Goal: Task Accomplishment & Management: Manage account settings

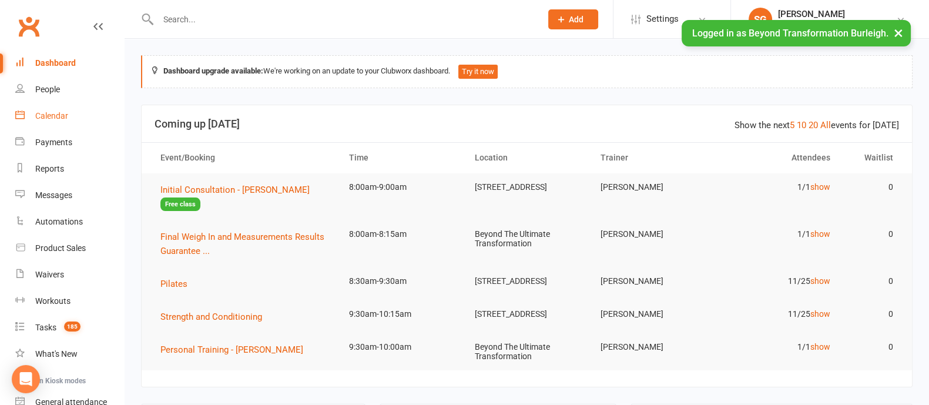
click at [29, 110] on link "Calendar" at bounding box center [69, 116] width 109 height 26
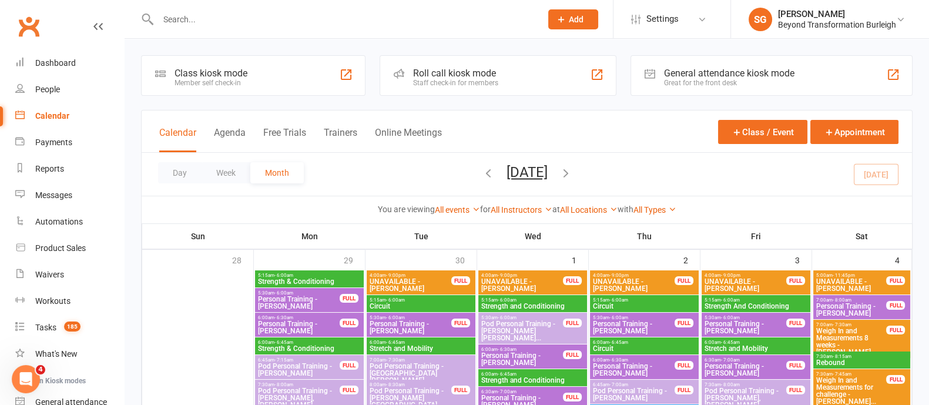
click at [237, 177] on button "Week" at bounding box center [226, 172] width 49 height 21
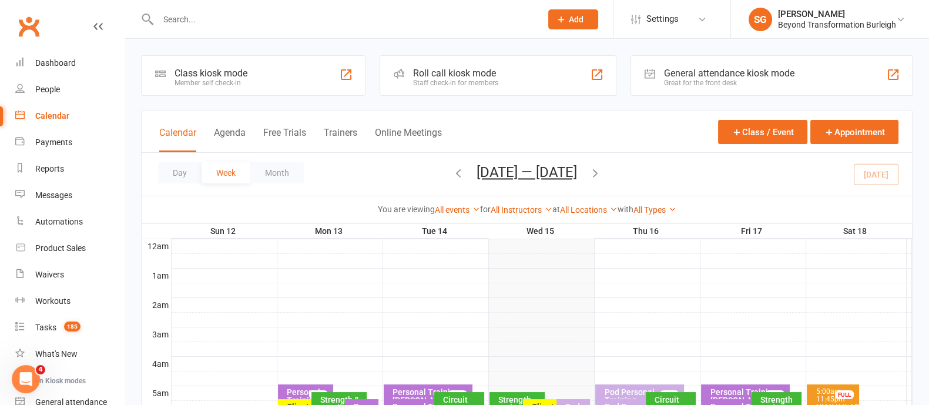
click at [602, 170] on icon "button" at bounding box center [595, 172] width 13 height 13
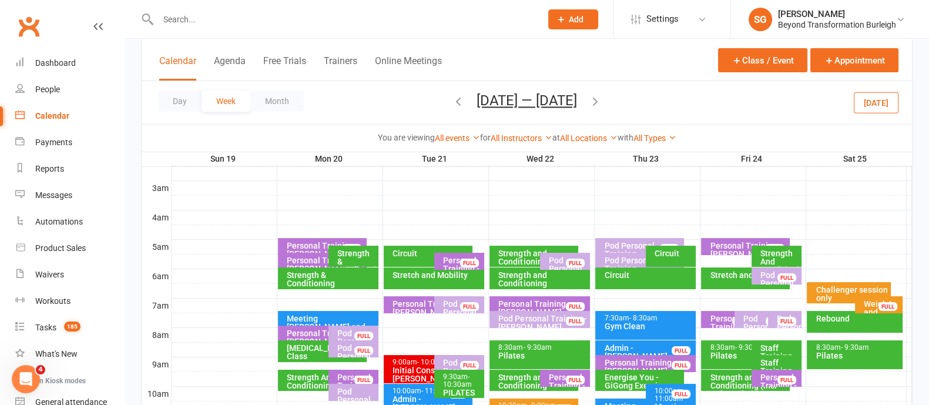
scroll to position [293, 0]
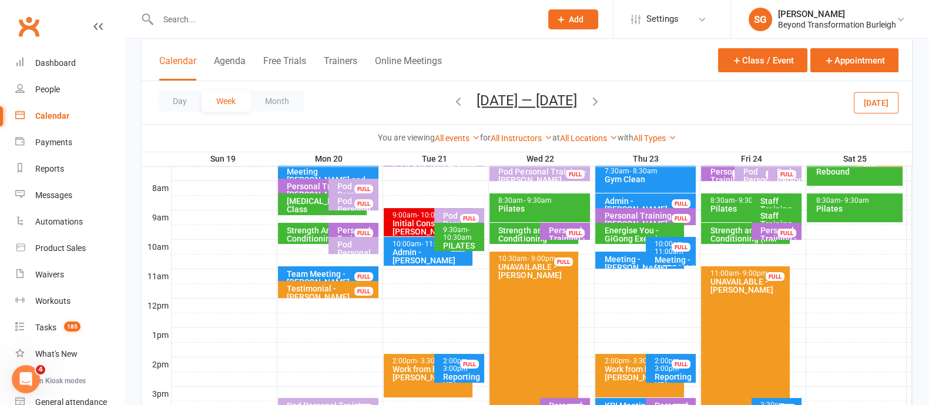
click at [409, 216] on div "9:00am - 10:00am" at bounding box center [431, 216] width 78 height 8
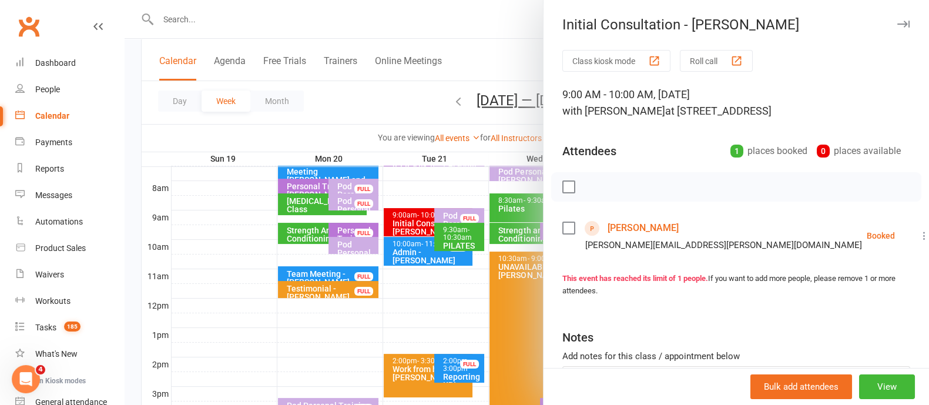
click at [897, 26] on icon "button" at bounding box center [903, 24] width 12 height 7
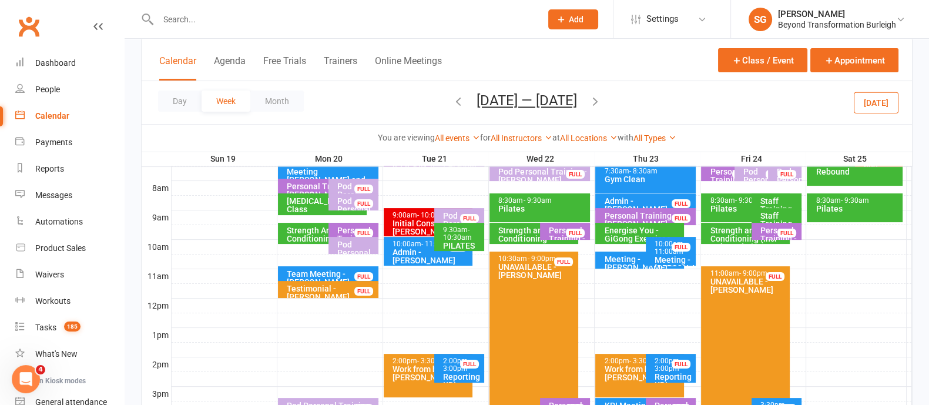
click at [456, 100] on icon "button" at bounding box center [458, 101] width 13 height 13
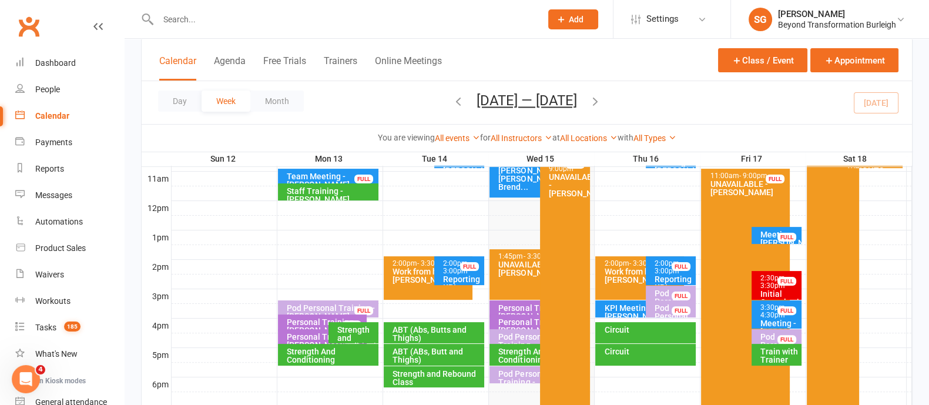
scroll to position [441, 0]
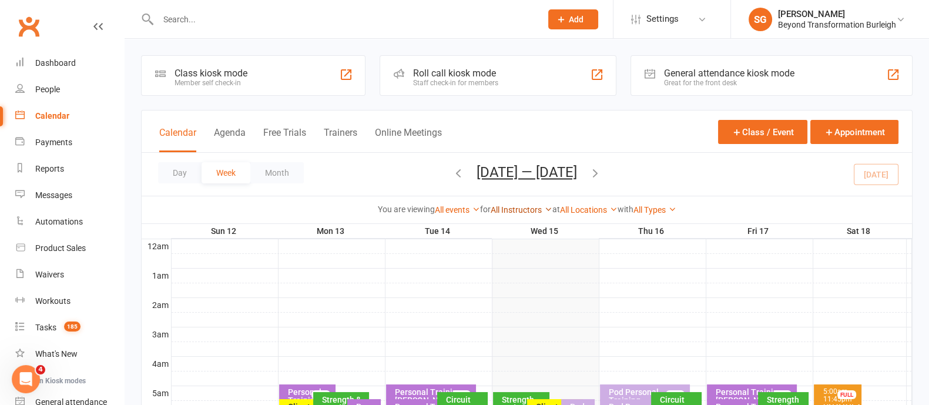
click at [527, 205] on link "All Instructors" at bounding box center [522, 209] width 62 height 9
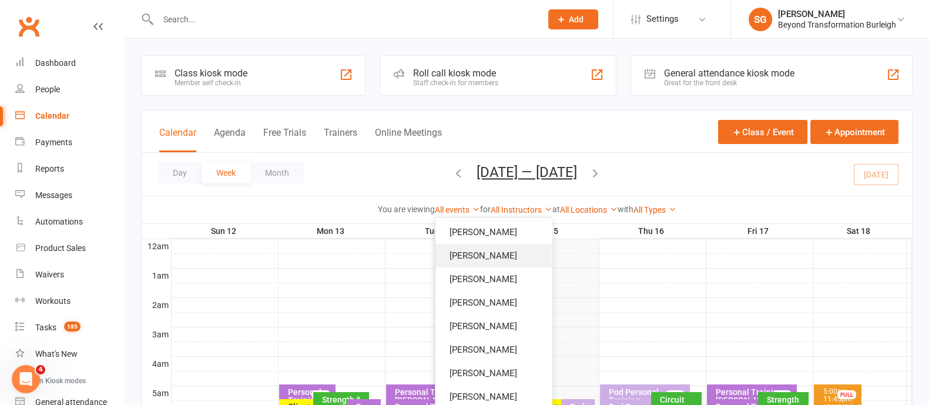
click at [498, 257] on link "[PERSON_NAME]" at bounding box center [494, 256] width 116 height 24
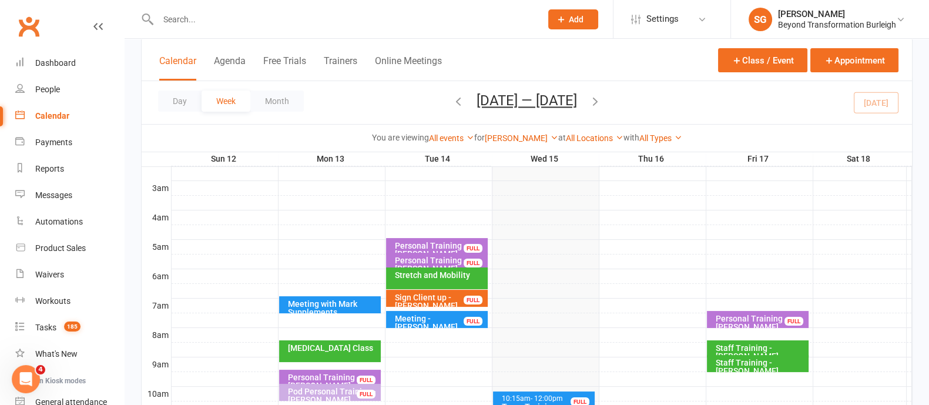
scroll to position [220, 0]
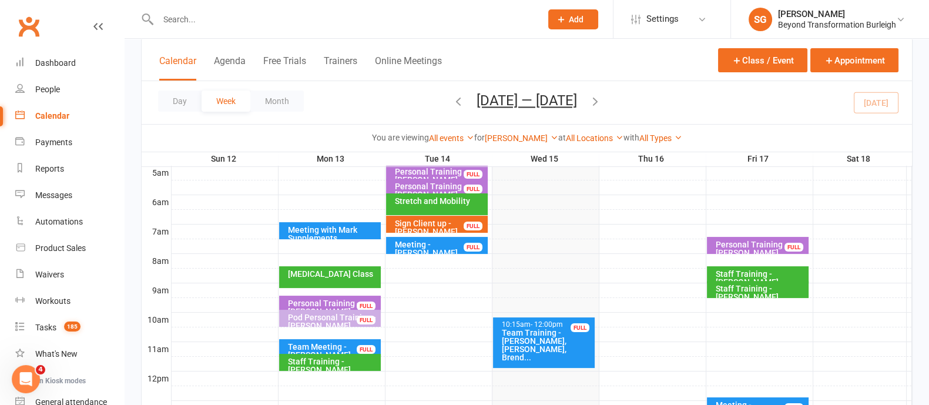
click at [754, 292] on div "Staff Training - [PERSON_NAME]" at bounding box center [760, 292] width 91 height 16
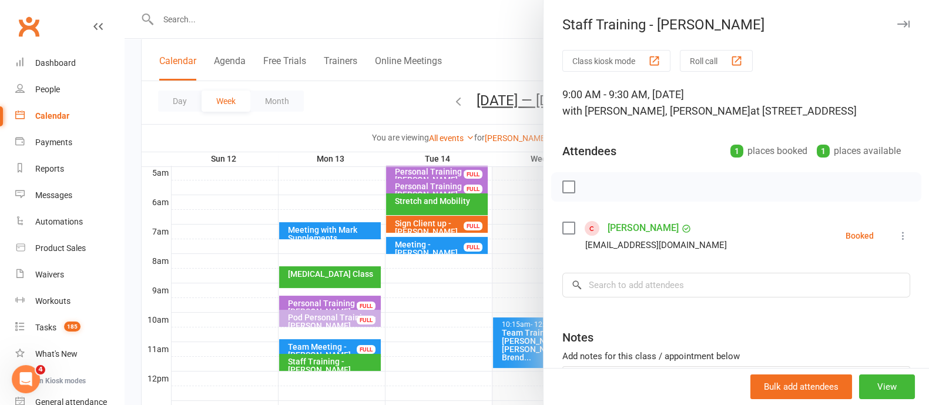
click at [897, 22] on icon "button" at bounding box center [903, 24] width 12 height 7
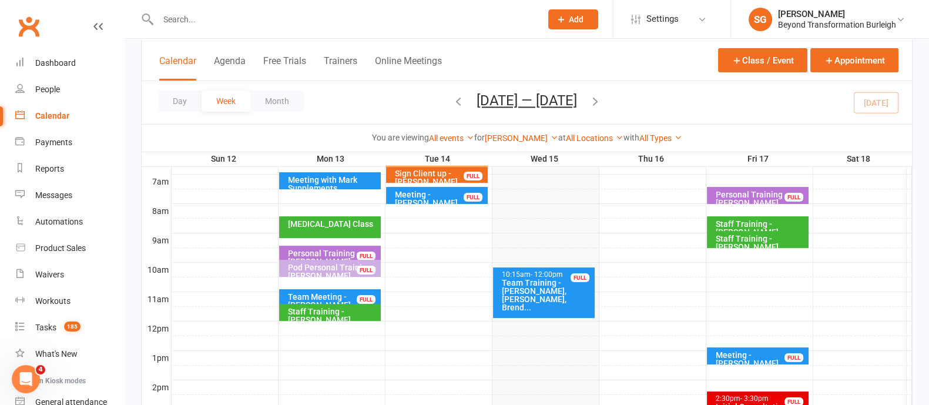
scroll to position [293, 0]
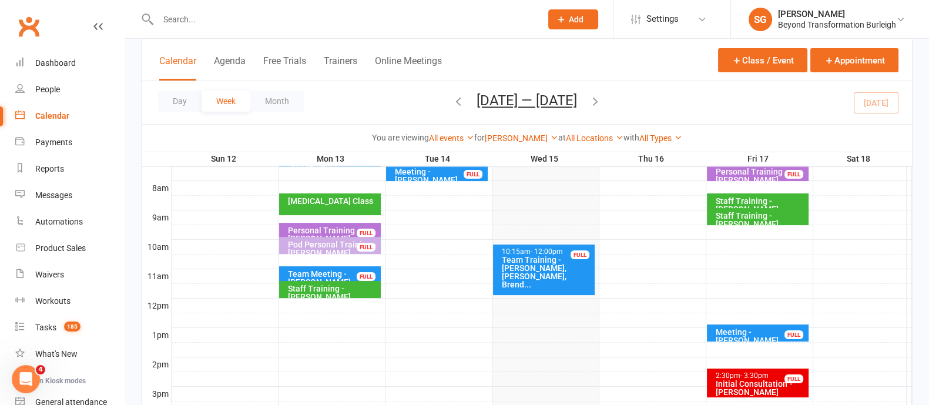
click at [756, 331] on div "Meeting - [PERSON_NAME]" at bounding box center [760, 336] width 91 height 16
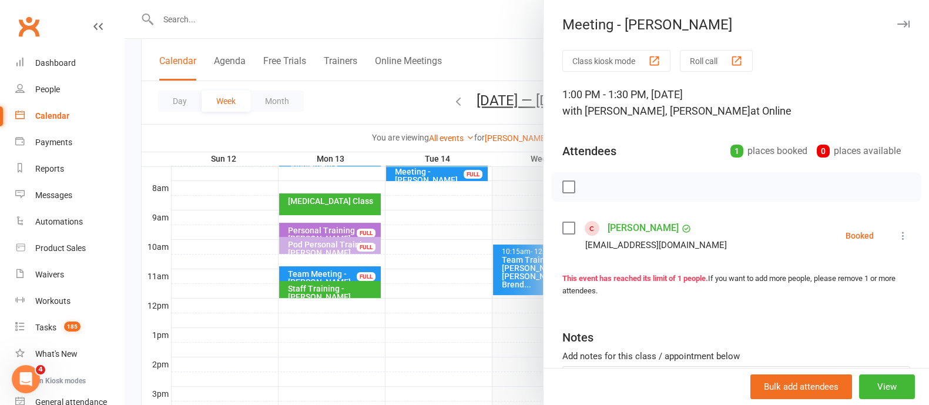
click at [897, 25] on icon "button" at bounding box center [903, 24] width 12 height 7
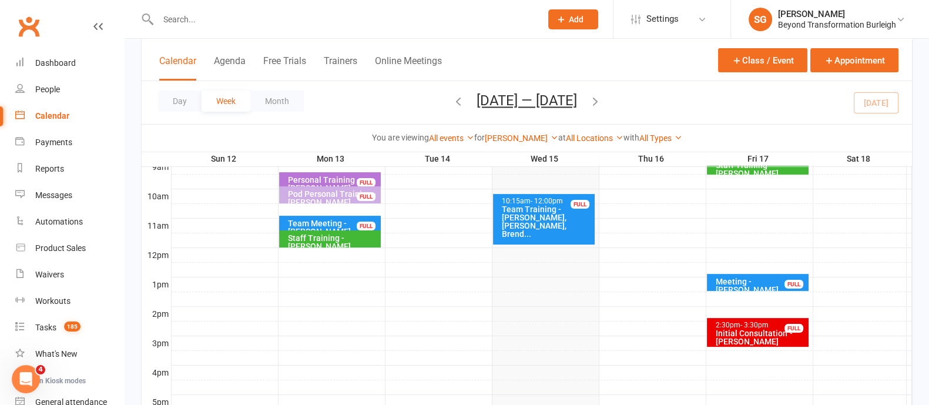
scroll to position [367, 0]
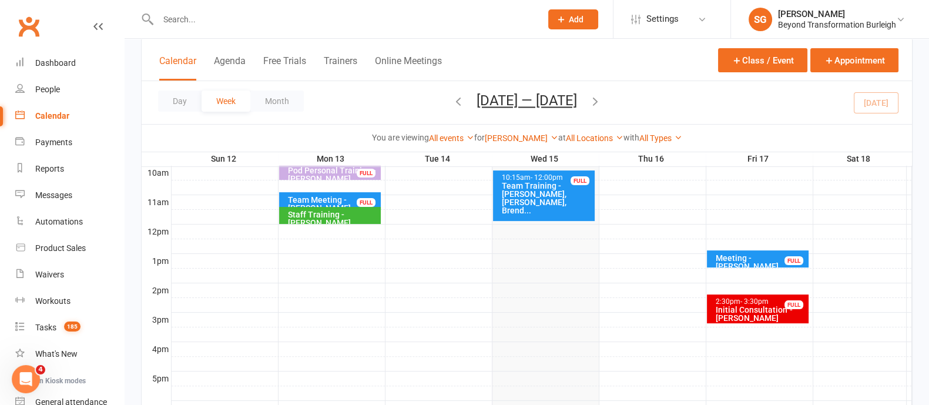
click at [736, 272] on div at bounding box center [542, 276] width 741 height 14
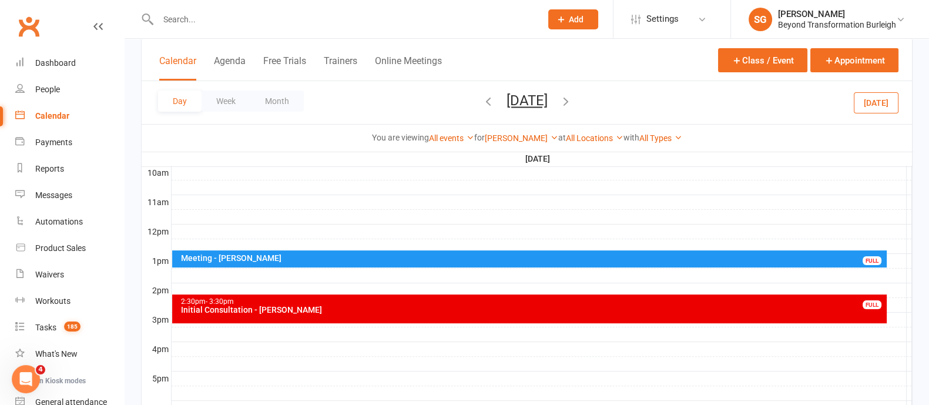
click at [219, 273] on div at bounding box center [542, 276] width 741 height 14
click at [230, 243] on button "Add Appointment" at bounding box center [225, 247] width 68 height 14
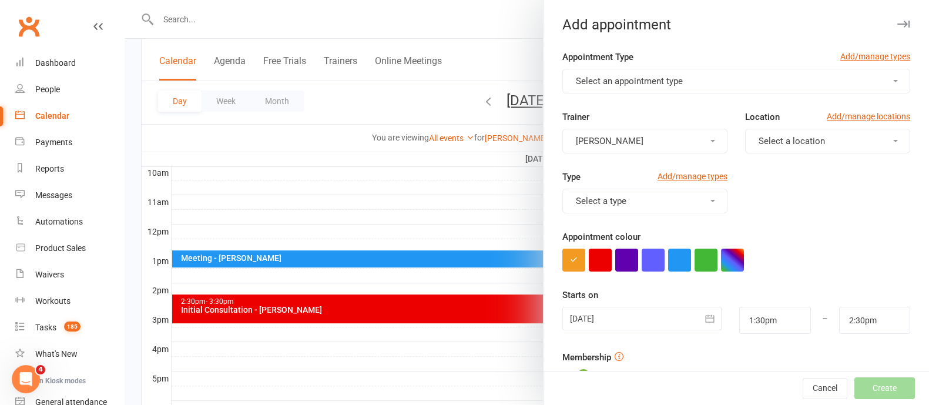
click at [704, 83] on button "Select an appointment type" at bounding box center [736, 81] width 348 height 25
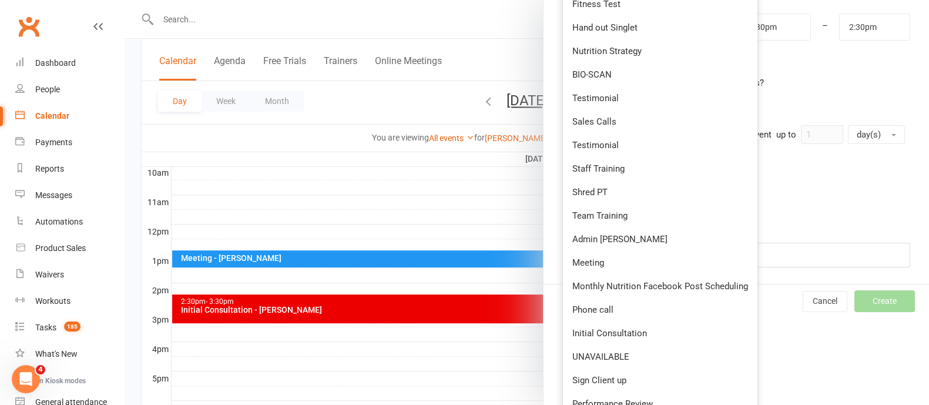
scroll to position [441, 0]
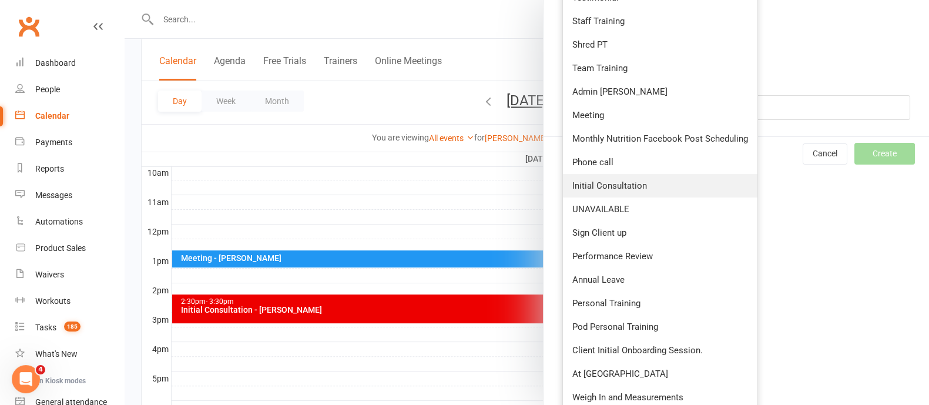
click at [619, 185] on span "Initial Consultation" at bounding box center [609, 185] width 75 height 11
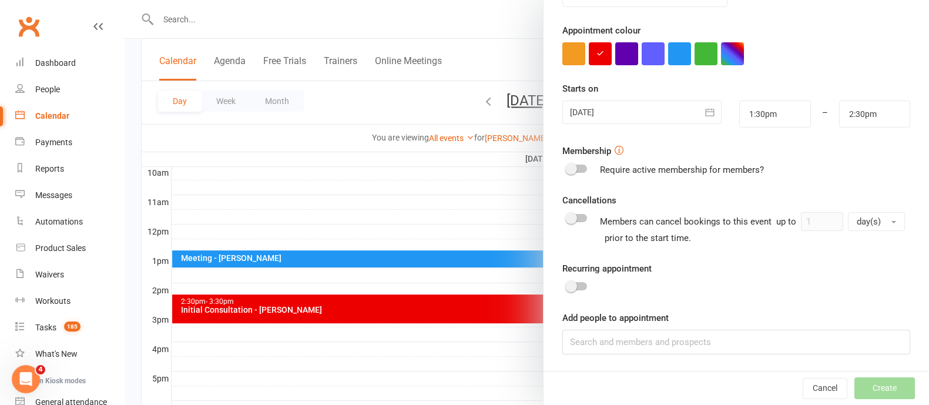
scroll to position [0, 0]
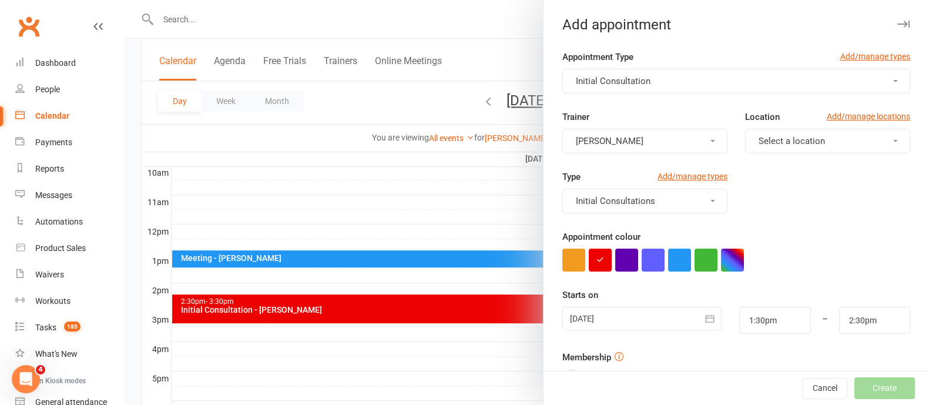
click at [780, 140] on span "Select a location" at bounding box center [792, 141] width 66 height 11
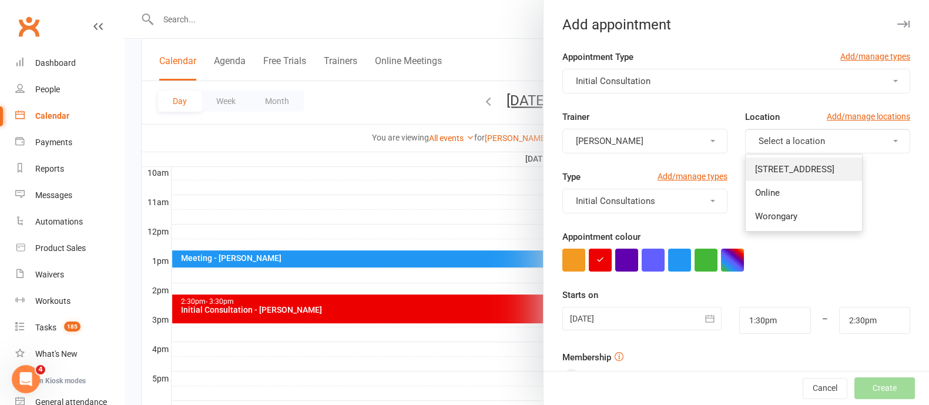
click at [773, 160] on link "[STREET_ADDRESS]" at bounding box center [804, 170] width 116 height 24
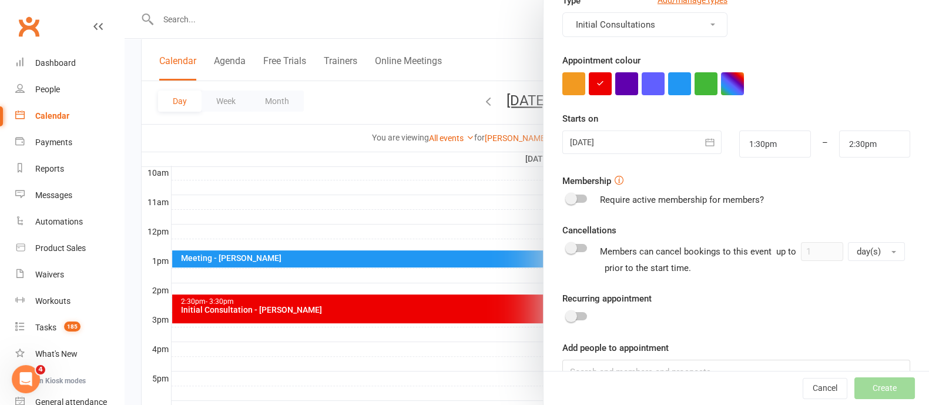
scroll to position [205, 0]
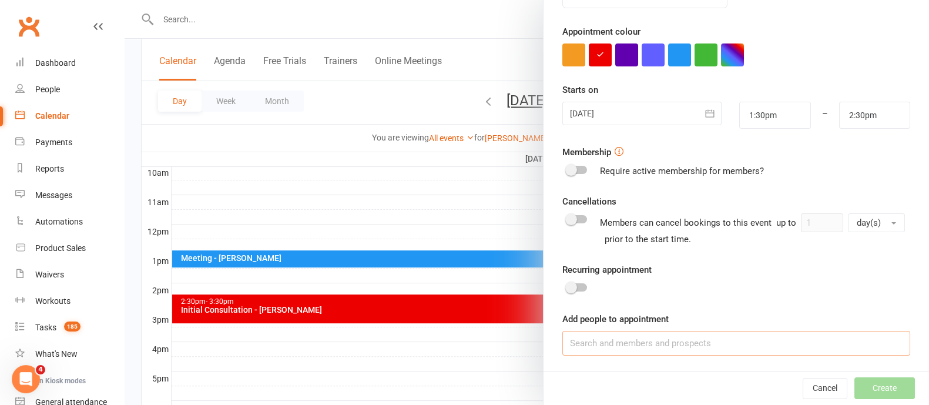
click at [605, 347] on input at bounding box center [736, 343] width 348 height 25
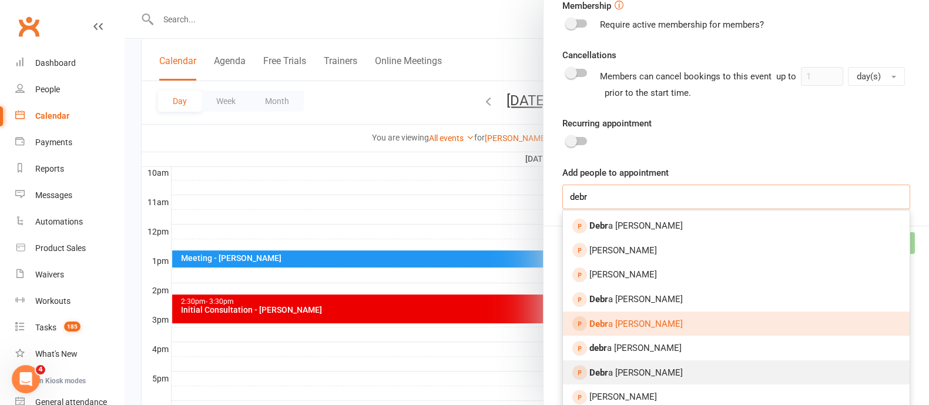
scroll to position [352, 0]
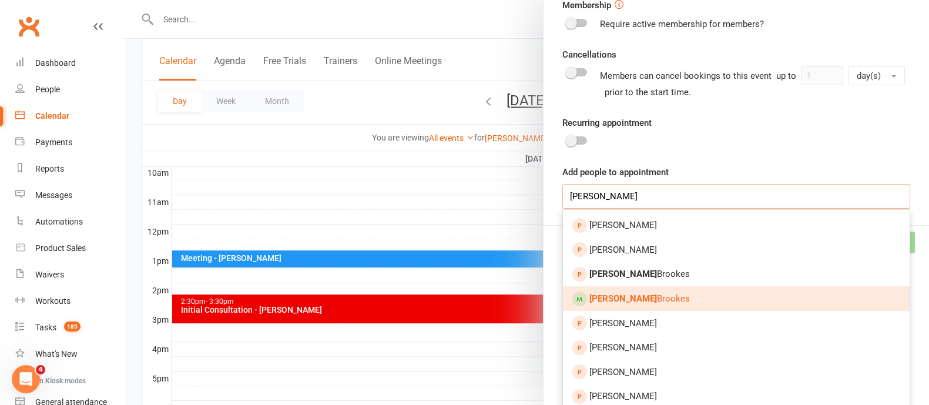
type input "[PERSON_NAME]"
click at [664, 295] on link "[PERSON_NAME]" at bounding box center [736, 298] width 347 height 25
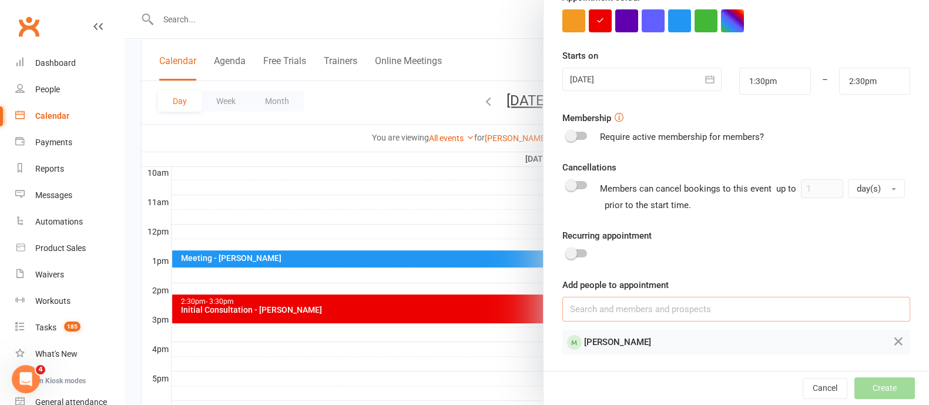
scroll to position [237, 0]
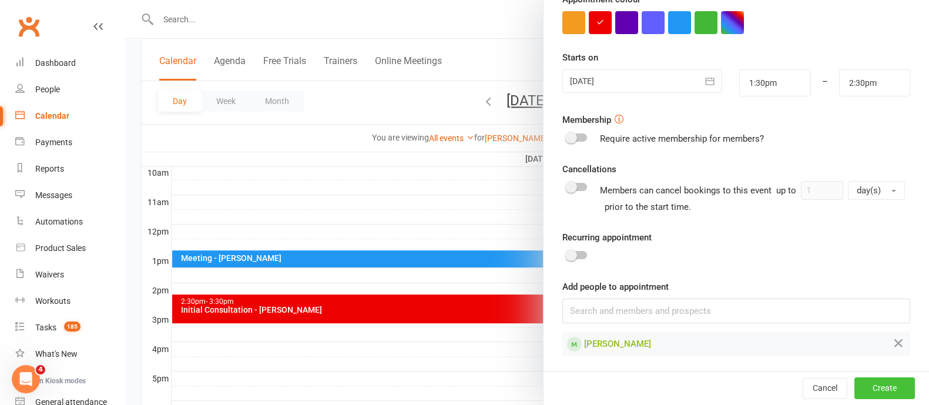
click at [863, 381] on button "Create" at bounding box center [885, 388] width 61 height 21
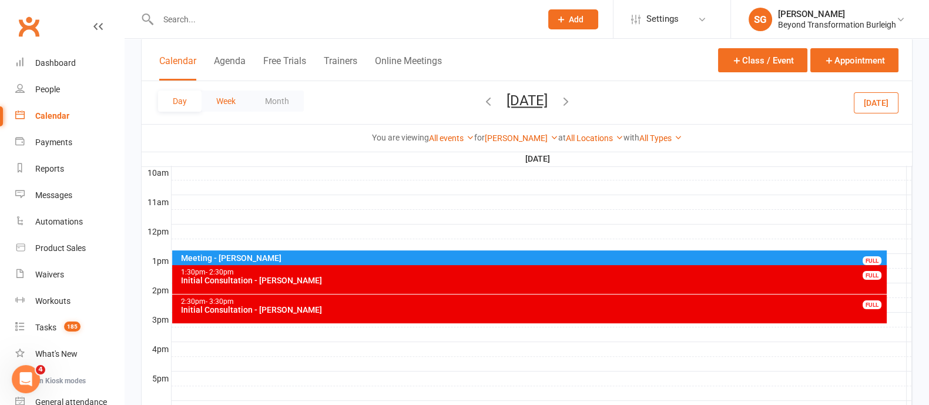
click at [236, 99] on button "Week" at bounding box center [226, 101] width 49 height 21
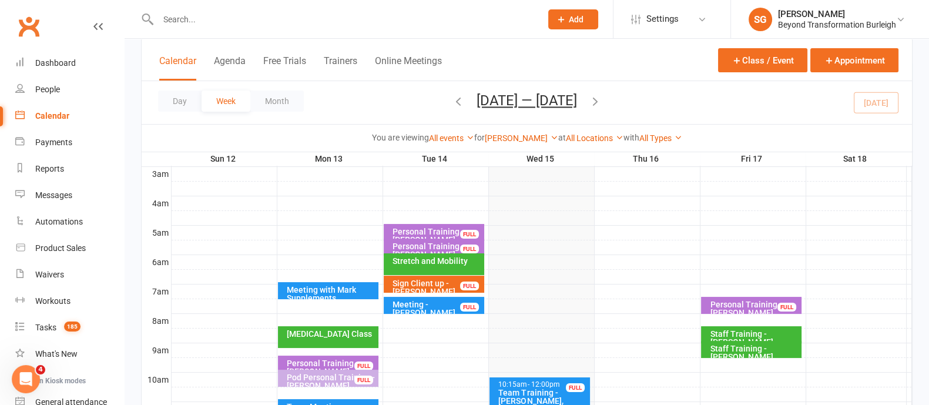
scroll to position [73, 0]
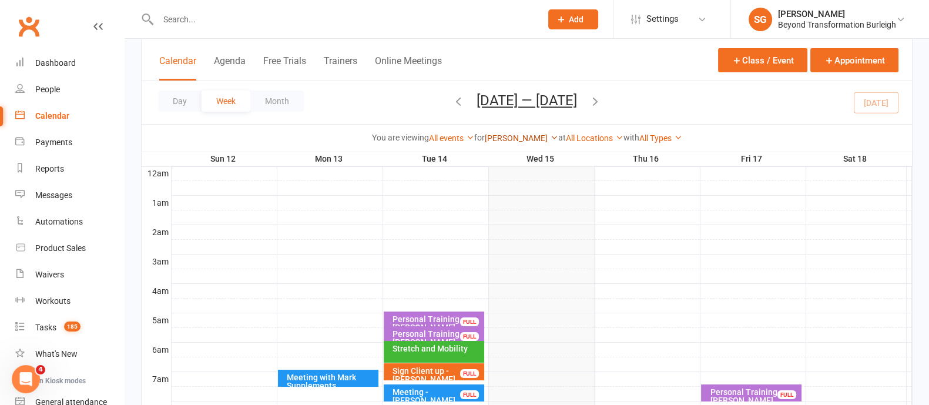
click at [518, 135] on link "[PERSON_NAME]" at bounding box center [521, 137] width 73 height 9
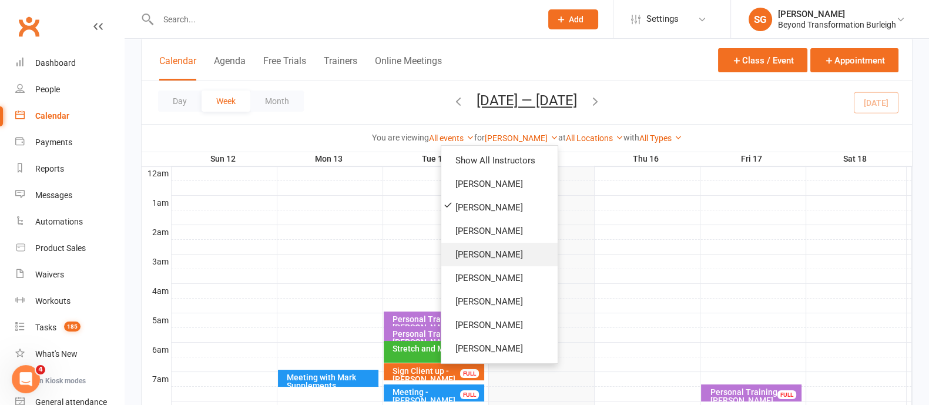
click at [466, 249] on link "[PERSON_NAME]" at bounding box center [499, 255] width 116 height 24
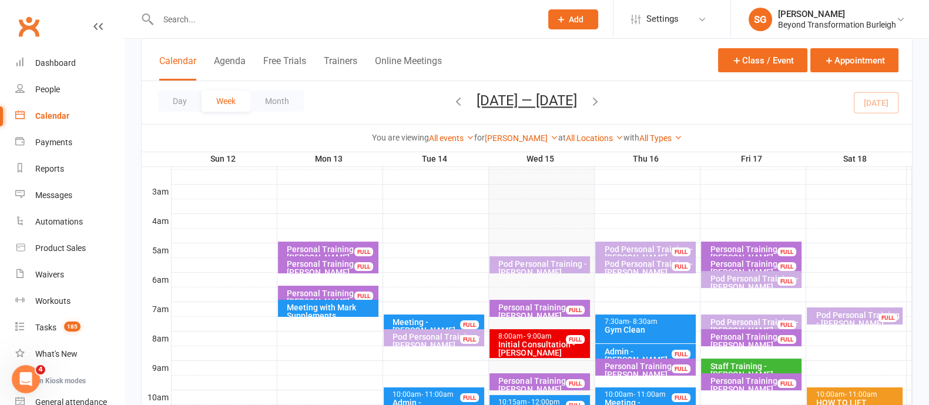
scroll to position [220, 0]
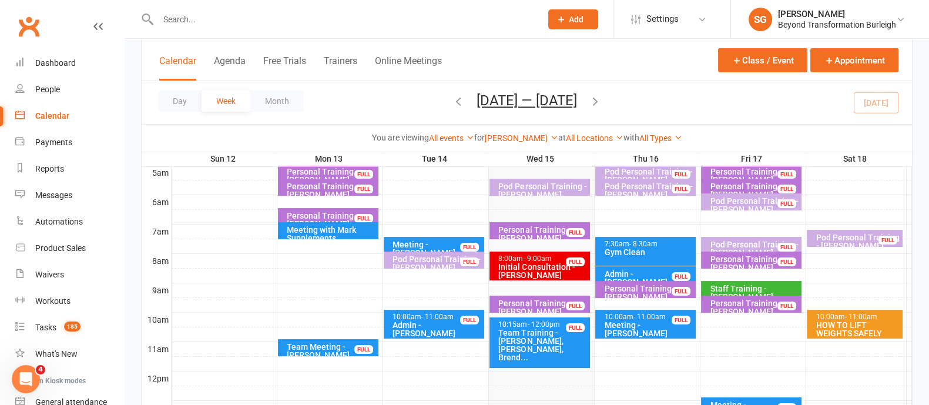
click at [840, 323] on div "HOW TO LIFT WEIGHTS SAFELY AND CORRECTLY" at bounding box center [857, 333] width 85 height 25
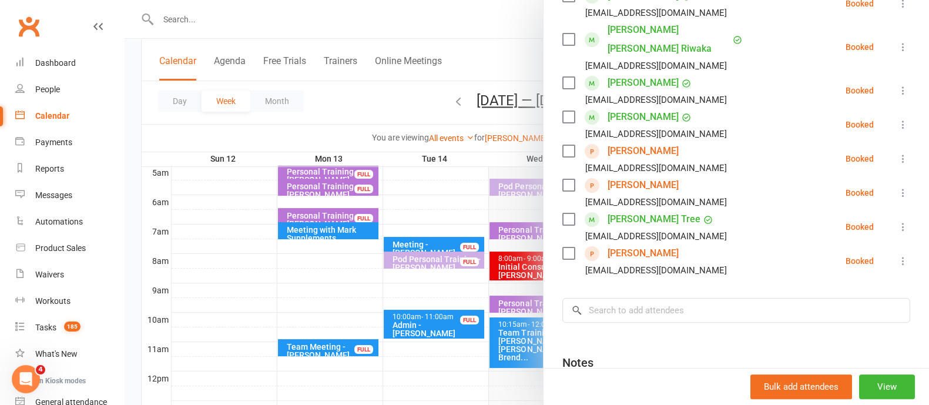
scroll to position [441, 0]
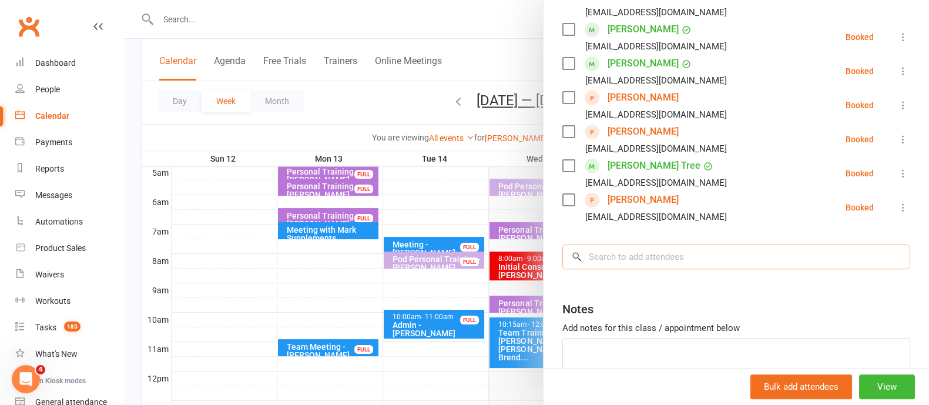
click at [622, 244] on input "search" at bounding box center [736, 256] width 348 height 25
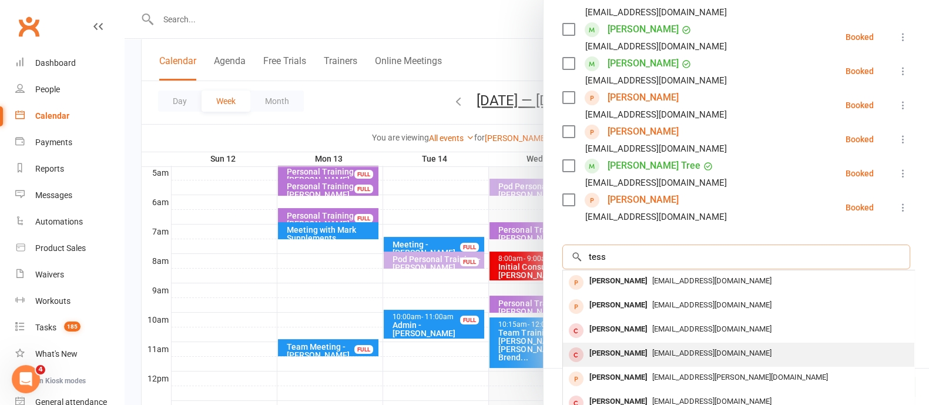
type input "tess"
click at [631, 345] on div "[PERSON_NAME]" at bounding box center [619, 353] width 68 height 17
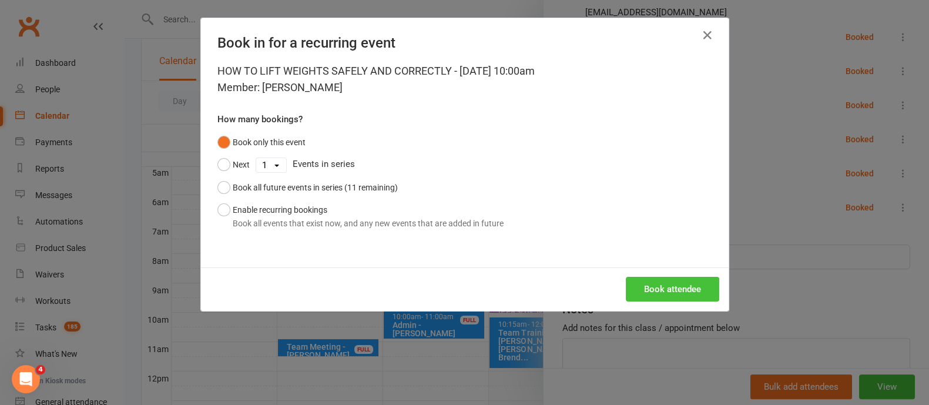
click at [654, 286] on button "Book attendee" at bounding box center [672, 289] width 93 height 25
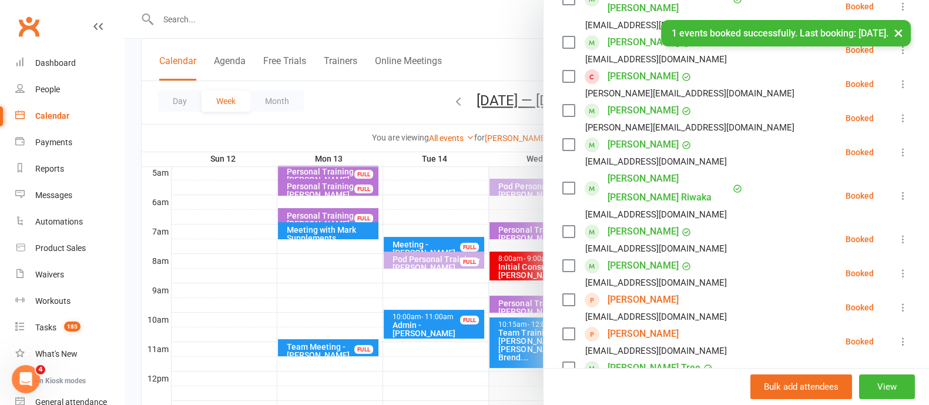
scroll to position [107, 0]
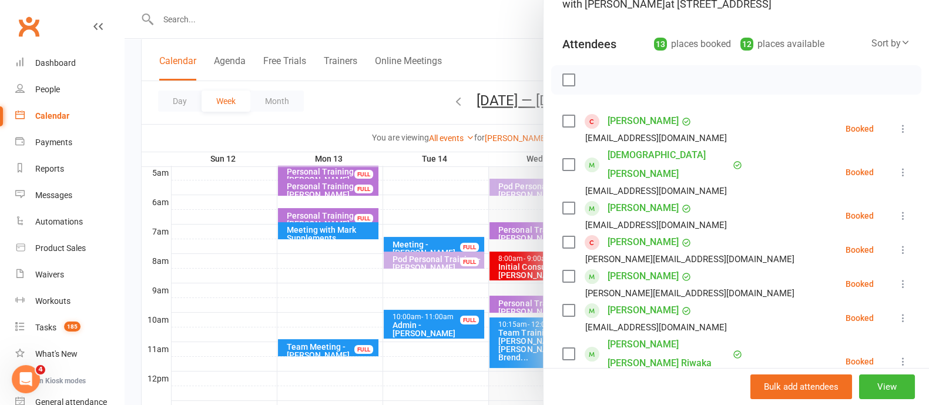
click at [421, 104] on div at bounding box center [527, 202] width 805 height 405
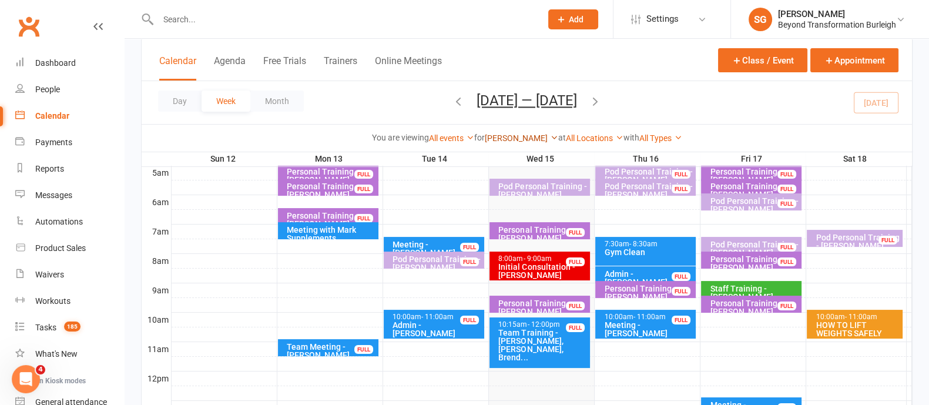
click at [529, 138] on link "[PERSON_NAME]" at bounding box center [521, 137] width 73 height 9
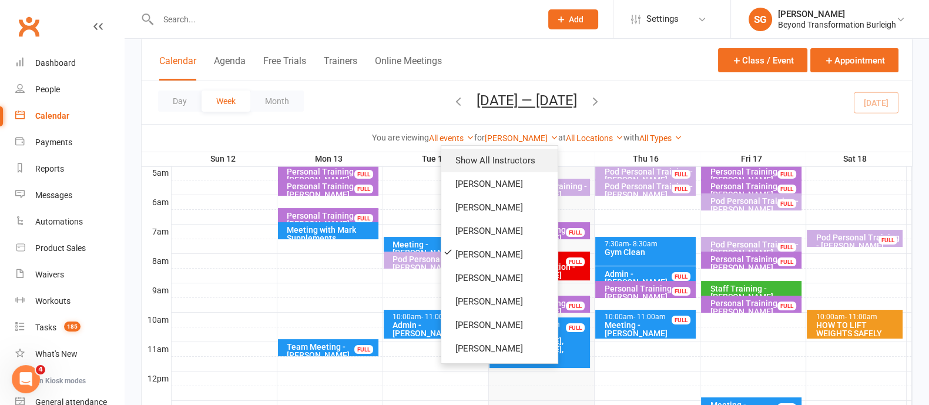
click at [515, 162] on link "Show All Instructors" at bounding box center [499, 161] width 116 height 24
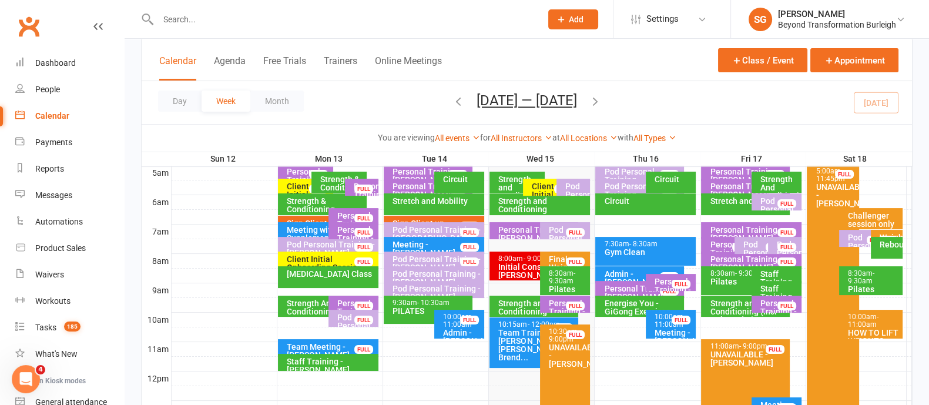
click at [557, 279] on span "- 9:30am" at bounding box center [562, 277] width 26 height 16
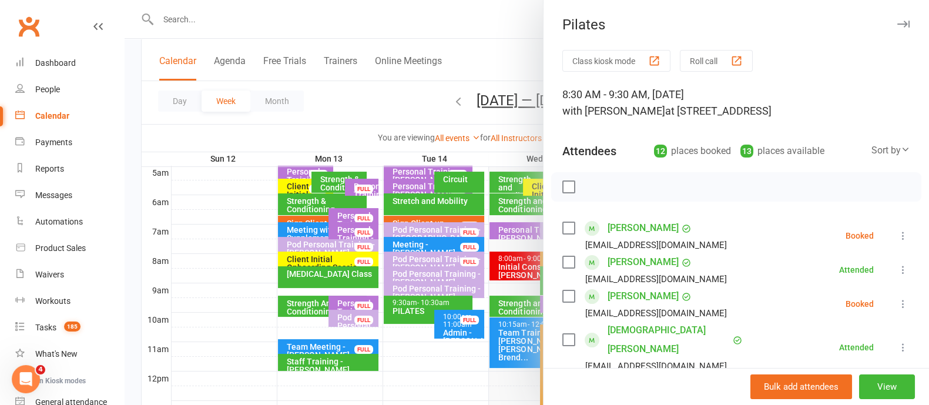
click at [395, 33] on div at bounding box center [527, 202] width 805 height 405
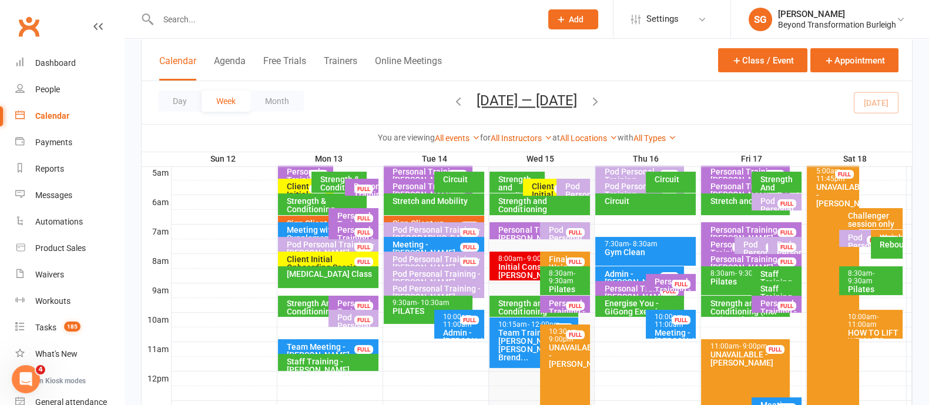
click at [167, 16] on input "text" at bounding box center [344, 19] width 379 height 16
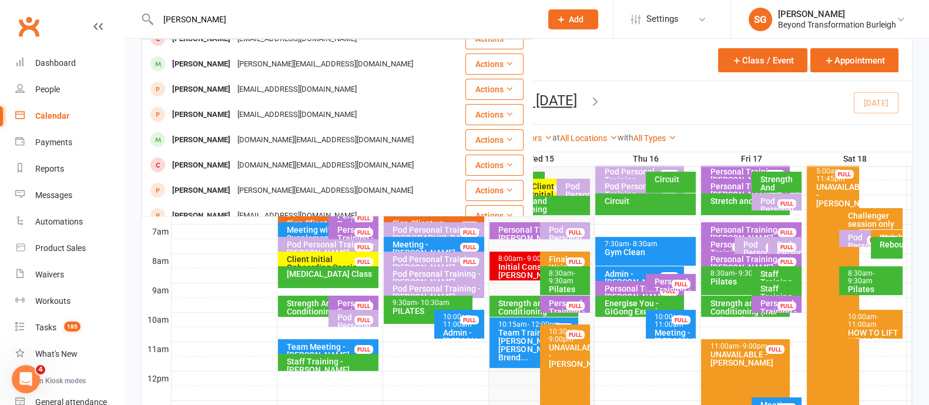
scroll to position [220, 0]
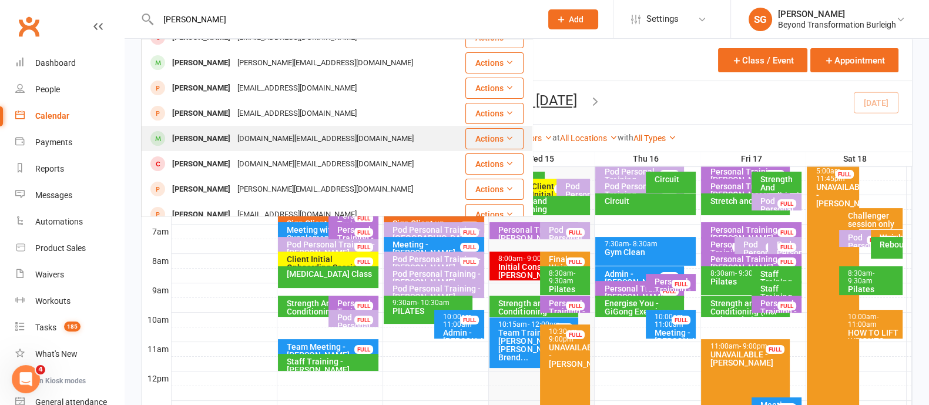
type input "[PERSON_NAME]"
click at [283, 130] on div "[DOMAIN_NAME][EMAIL_ADDRESS][DOMAIN_NAME]" at bounding box center [325, 138] width 183 height 17
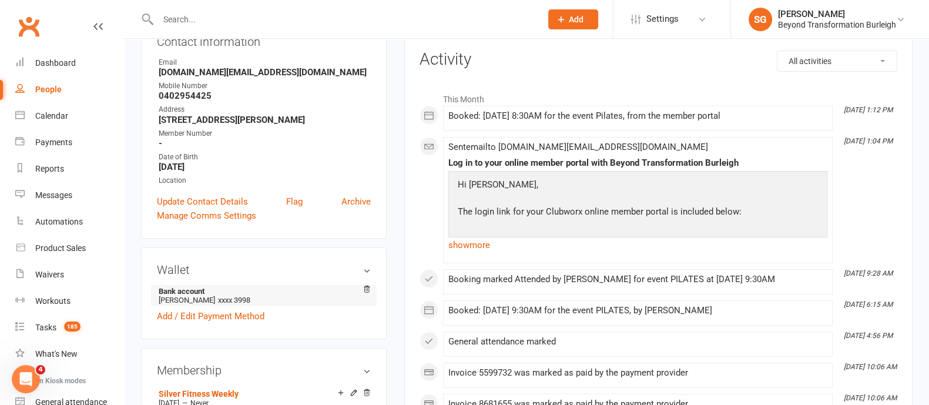
scroll to position [220, 0]
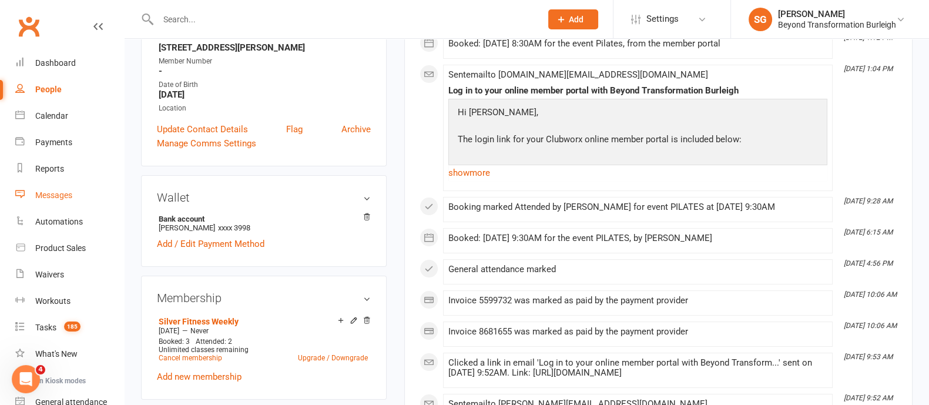
click at [56, 190] on div "Messages" at bounding box center [53, 194] width 37 height 9
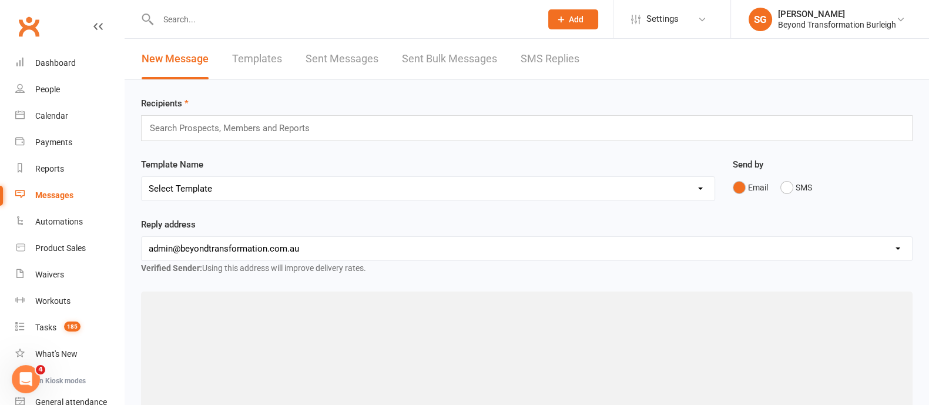
click at [215, 128] on input "text" at bounding box center [235, 127] width 172 height 15
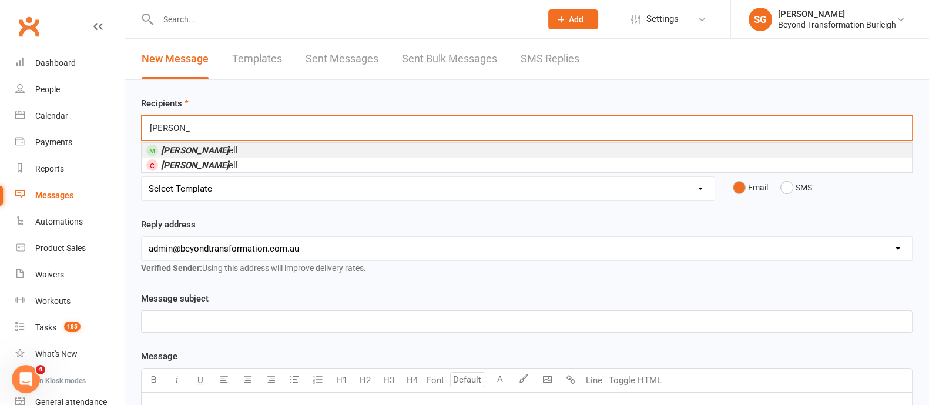
type input "[PERSON_NAME]"
click at [213, 148] on li "[PERSON_NAME] ell" at bounding box center [527, 150] width 771 height 15
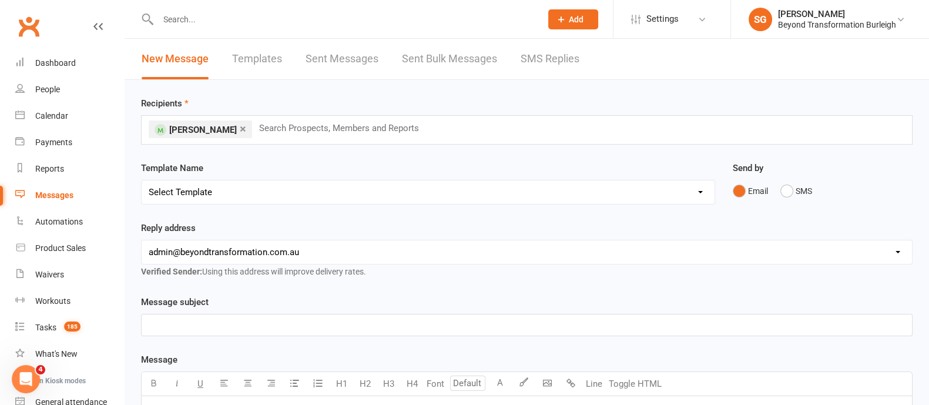
click at [254, 195] on select "Select Template [Email] 2nd Email for Goal Setting Seminar [Email] Beyonds New …" at bounding box center [428, 192] width 573 height 24
select select "56"
click at [142, 180] on select "Select Template [Email] 2nd Email for Goal Setting Seminar [Email] Beyonds New …" at bounding box center [428, 192] width 573 height 24
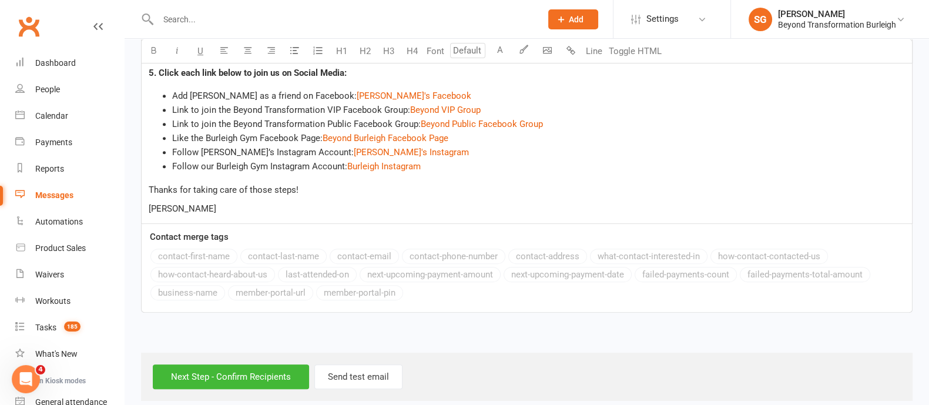
scroll to position [618, 0]
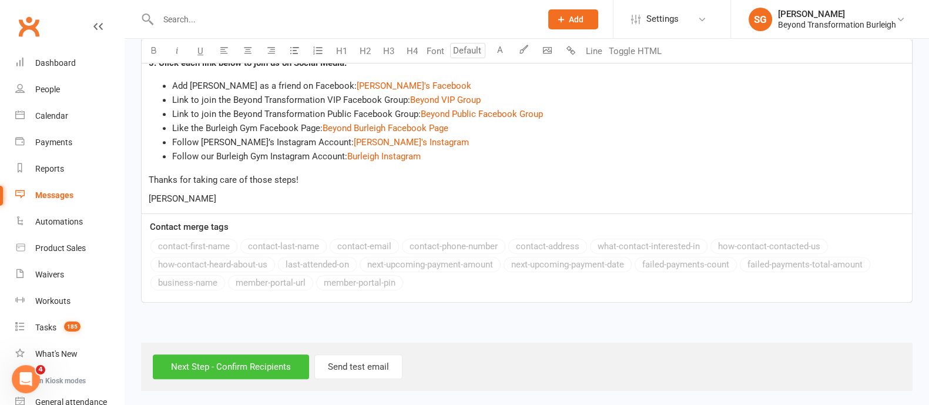
click at [225, 360] on input "Next Step - Confirm Recipients" at bounding box center [231, 366] width 156 height 25
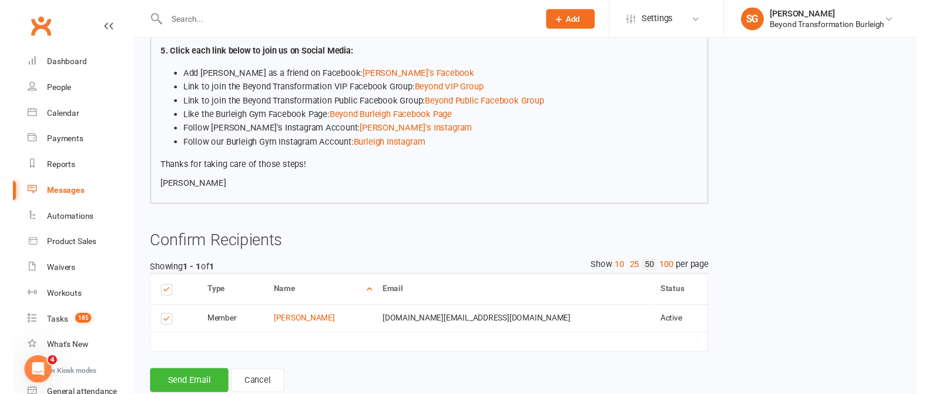
scroll to position [480, 0]
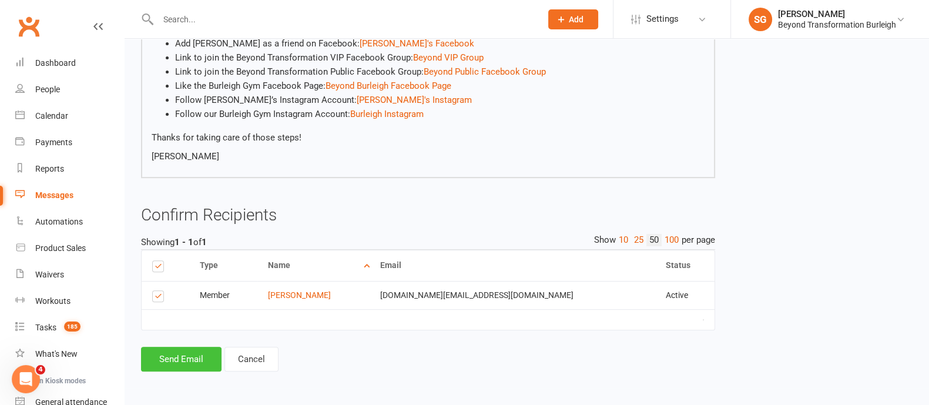
click at [189, 358] on button "Send Email" at bounding box center [181, 359] width 81 height 25
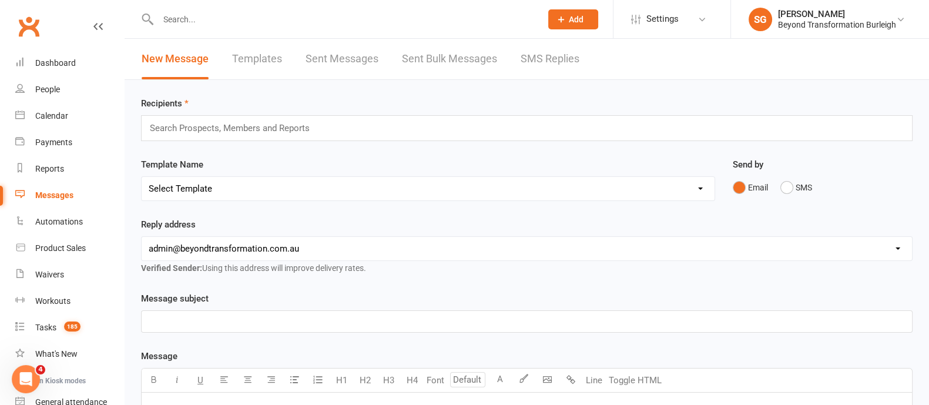
click at [239, 20] on input "text" at bounding box center [344, 19] width 379 height 16
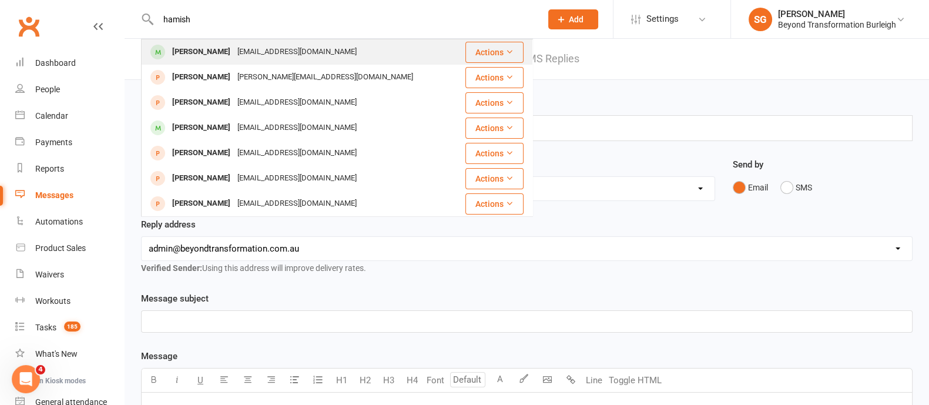
type input "hamish"
click at [241, 46] on div "[EMAIL_ADDRESS][DOMAIN_NAME]" at bounding box center [297, 51] width 126 height 17
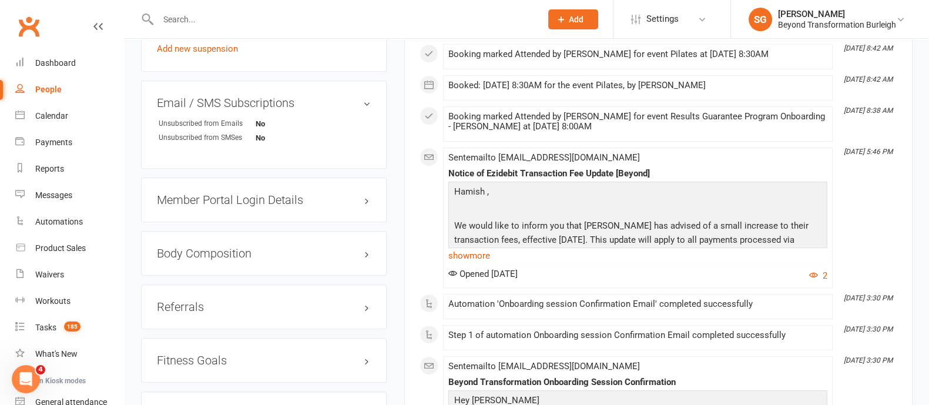
scroll to position [808, 0]
click at [265, 194] on h3 "Member Portal Login Details" at bounding box center [264, 199] width 214 height 13
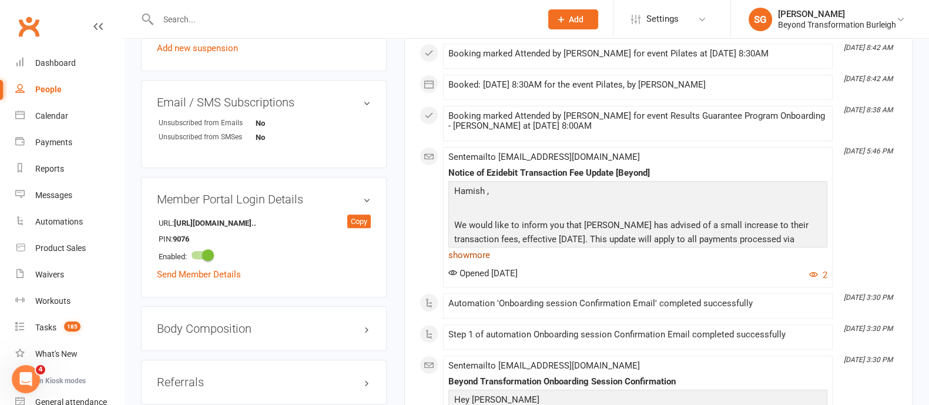
click at [485, 247] on link "show more" at bounding box center [637, 255] width 379 height 16
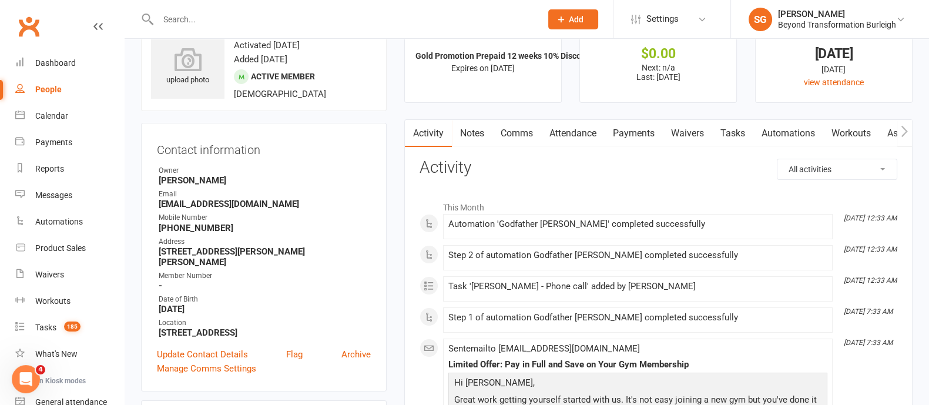
scroll to position [0, 0]
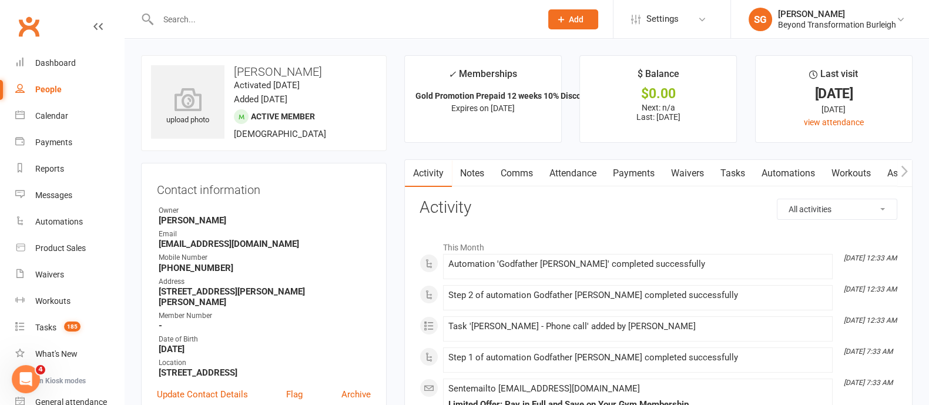
paste input "[EMAIL_ADDRESS][DOMAIN_NAME]"
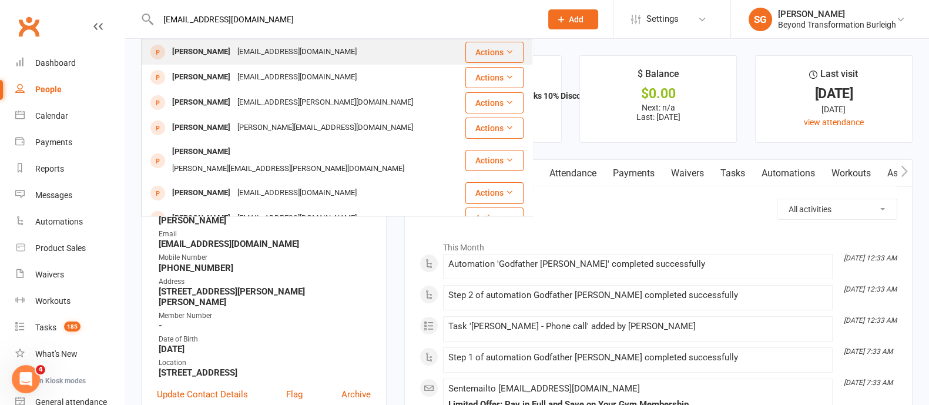
type input "[EMAIL_ADDRESS][DOMAIN_NAME]"
click at [323, 61] on div "[PERSON_NAME] [EMAIL_ADDRESS][DOMAIN_NAME]" at bounding box center [303, 52] width 322 height 24
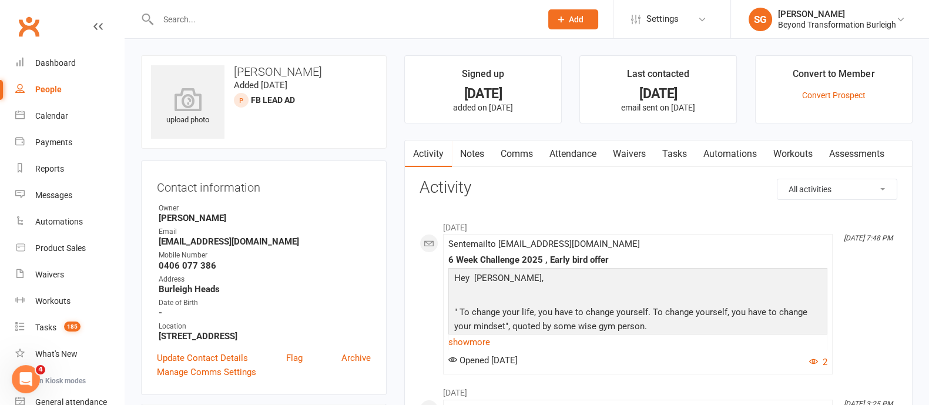
click at [303, 19] on input "text" at bounding box center [344, 19] width 379 height 16
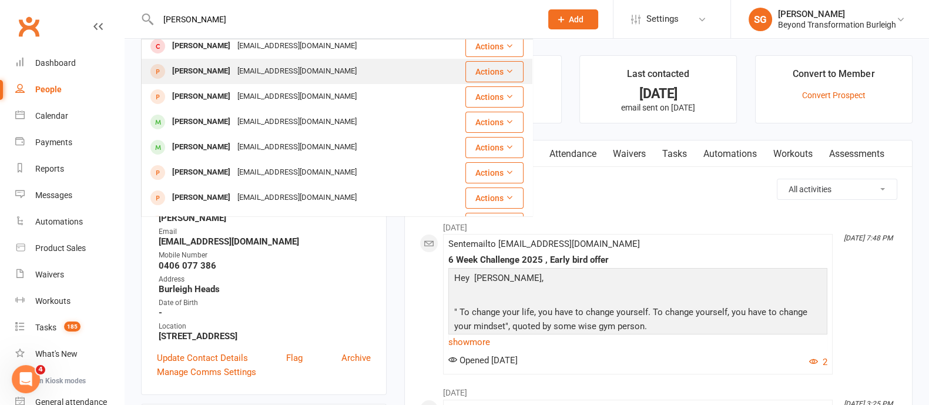
scroll to position [146, 0]
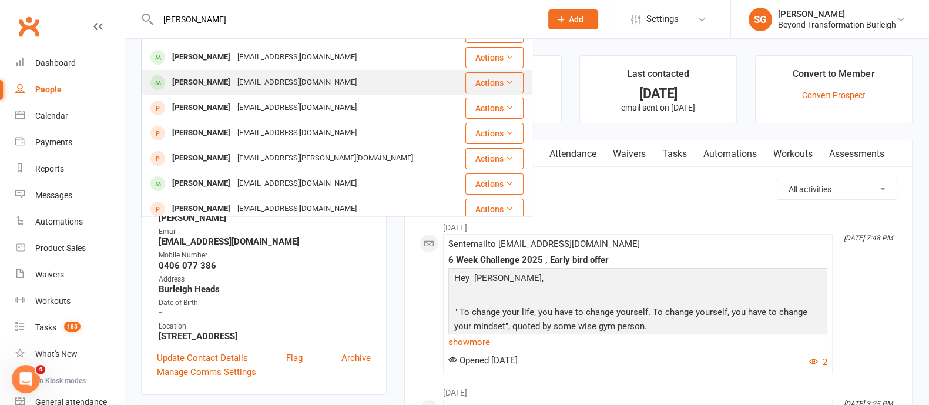
type input "[PERSON_NAME]"
click at [272, 81] on div "[EMAIL_ADDRESS][DOMAIN_NAME]" at bounding box center [297, 82] width 126 height 17
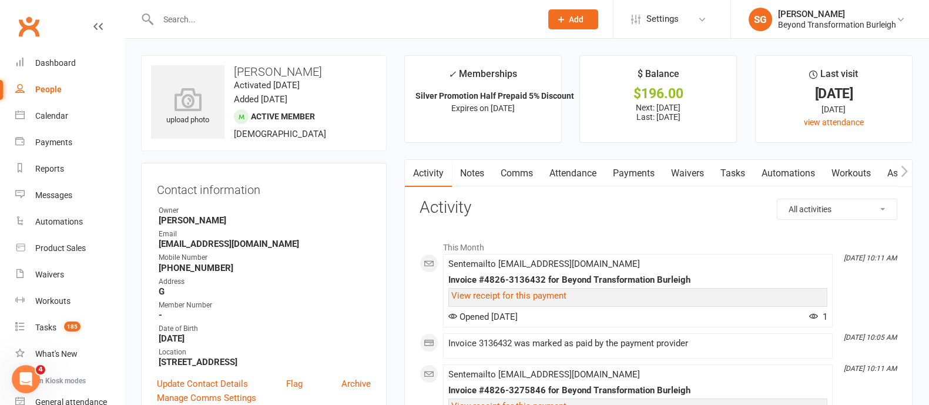
drag, startPoint x: 312, startPoint y: 242, endPoint x: 157, endPoint y: 244, distance: 155.2
click at [157, 244] on li "Email [EMAIL_ADDRESS][DOMAIN_NAME]" at bounding box center [264, 239] width 214 height 21
copy strong "[EMAIL_ADDRESS][DOMAIN_NAME]"
click at [68, 117] on link "Calendar" at bounding box center [69, 116] width 109 height 26
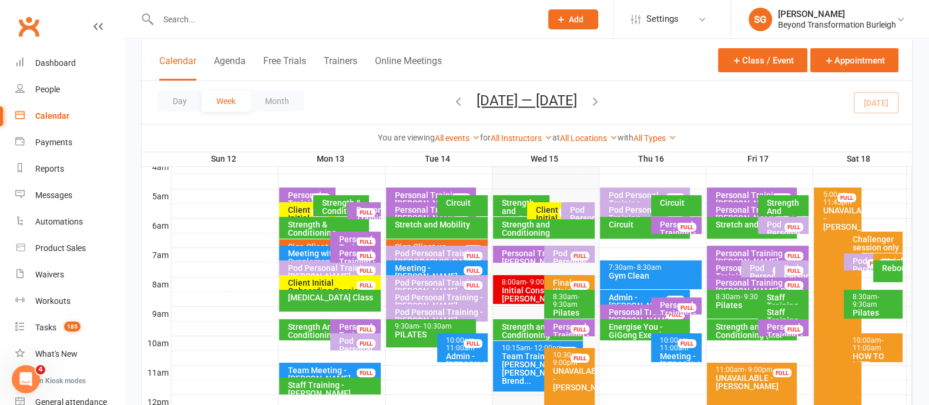
scroll to position [220, 0]
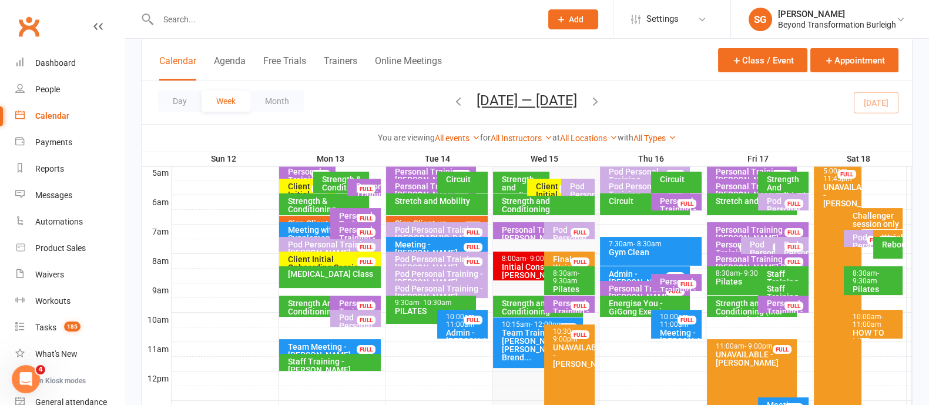
click at [564, 306] on div "Personal Training - [PERSON_NAME]" at bounding box center [572, 311] width 40 height 25
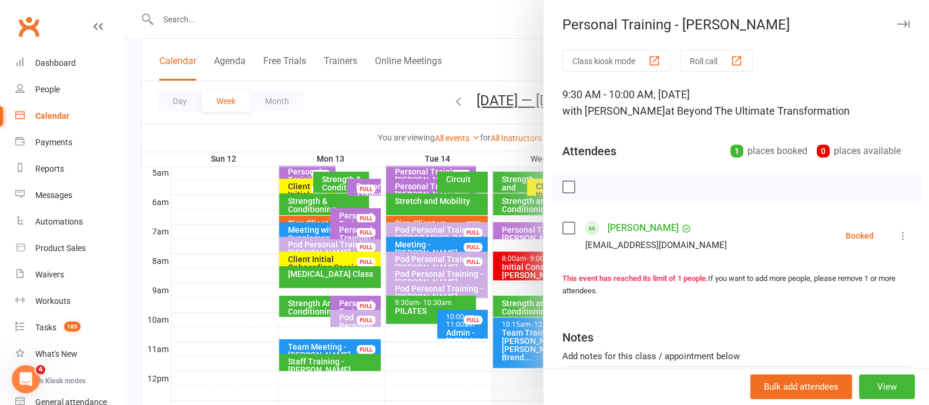
click at [897, 24] on icon "button" at bounding box center [903, 24] width 12 height 7
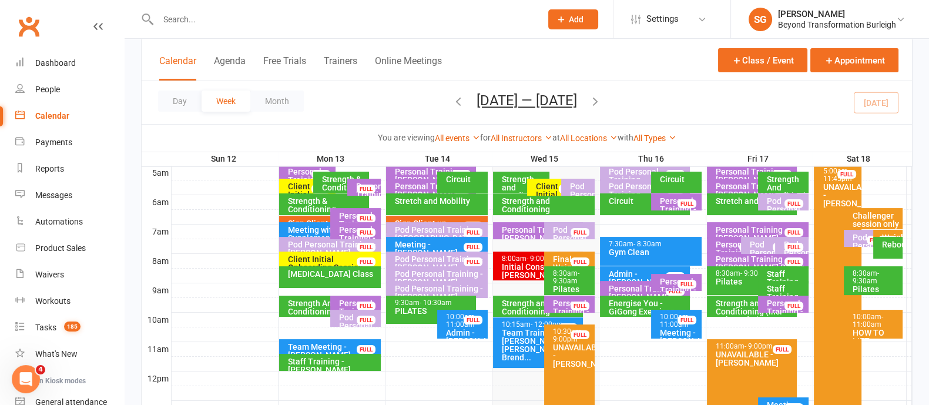
click at [523, 303] on div "Strength and Conditioning" at bounding box center [540, 307] width 79 height 16
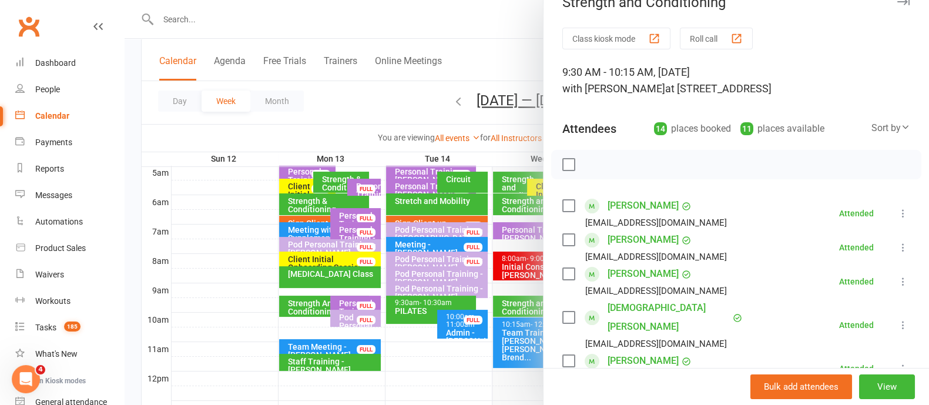
scroll to position [0, 0]
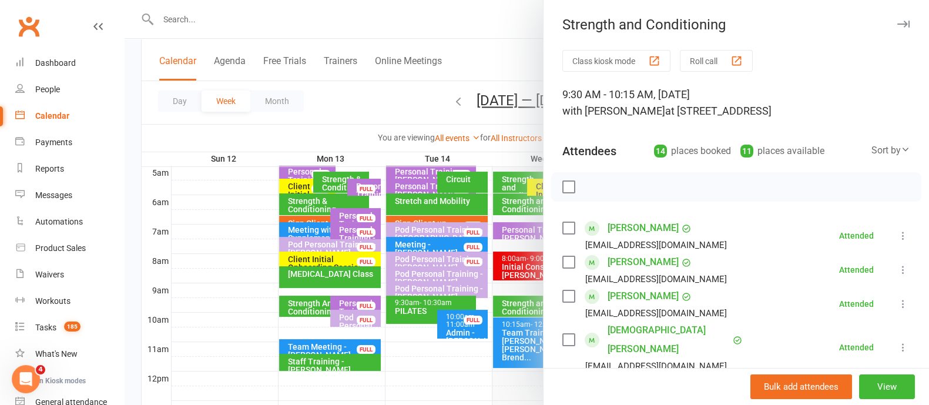
click at [897, 22] on icon "button" at bounding box center [903, 24] width 12 height 7
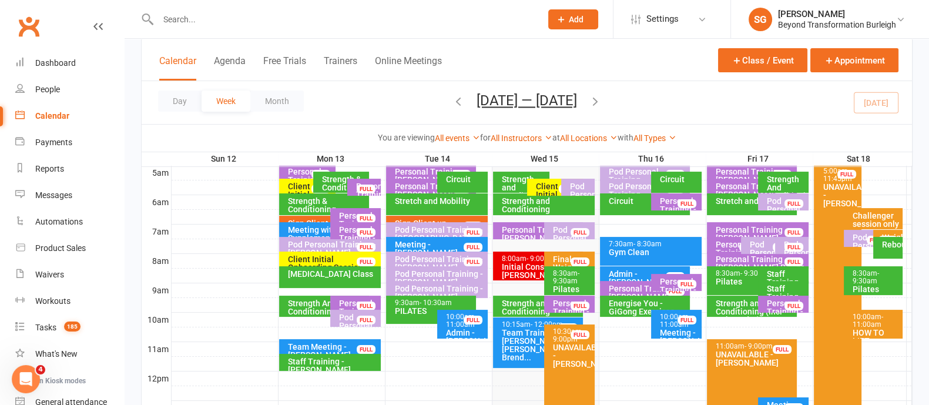
click at [274, 24] on input "text" at bounding box center [344, 19] width 379 height 16
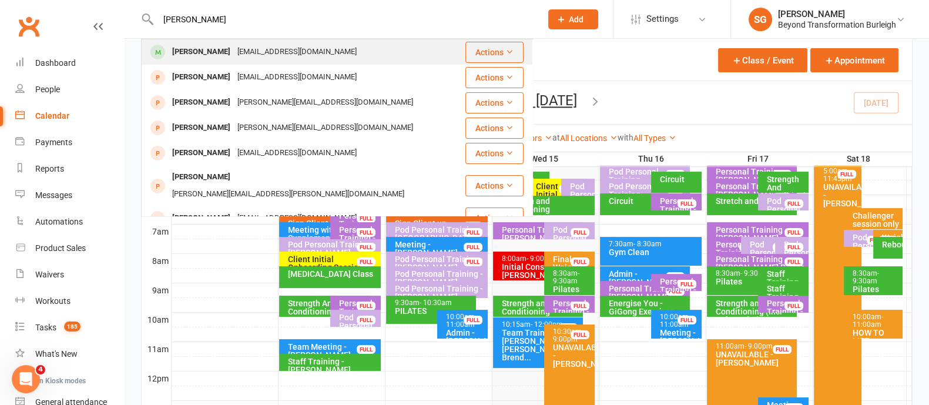
type input "[PERSON_NAME]"
click at [380, 58] on div "[PERSON_NAME] [EMAIL_ADDRESS][DOMAIN_NAME]" at bounding box center [303, 52] width 322 height 24
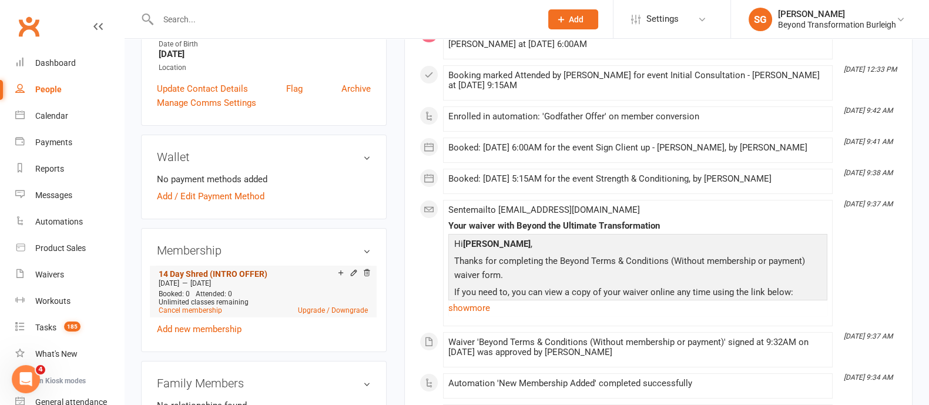
scroll to position [293, 0]
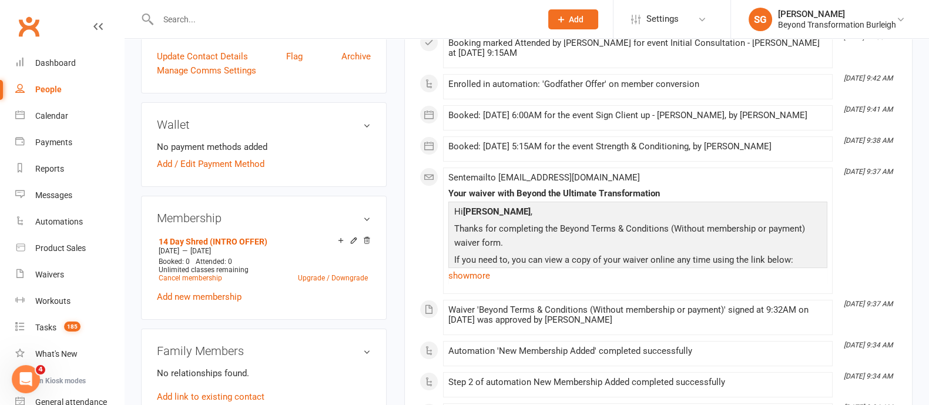
click at [208, 284] on div "14 Day Shred (INTRO OFFER) [DATE] — [DATE] Booked: 0 Attended: 0 Unlimited clas…" at bounding box center [264, 268] width 214 height 71
click at [206, 278] on link "Cancel membership" at bounding box center [190, 278] width 63 height 8
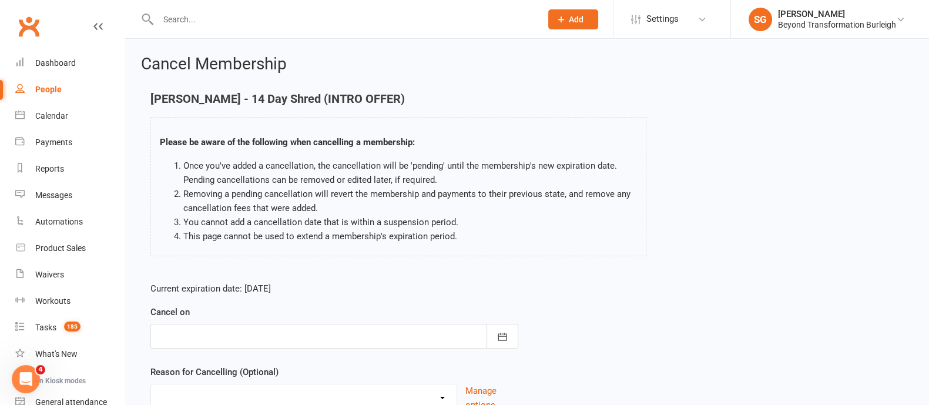
click at [337, 332] on div at bounding box center [334, 336] width 368 height 25
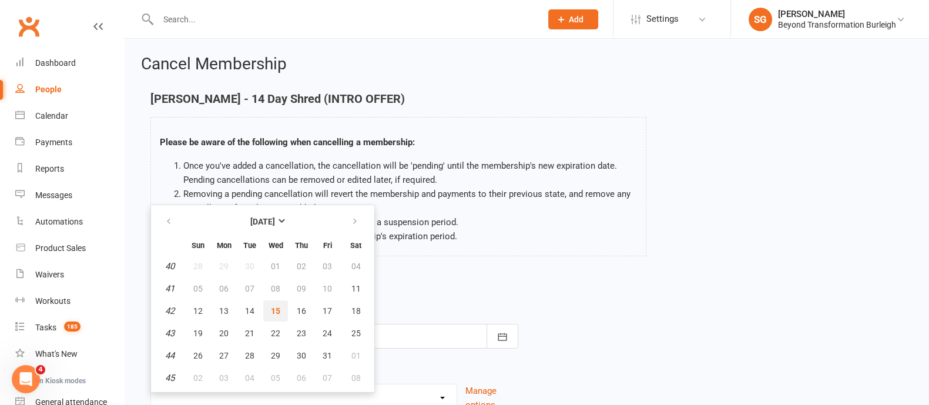
click at [271, 306] on span "15" at bounding box center [275, 310] width 9 height 9
type input "[DATE]"
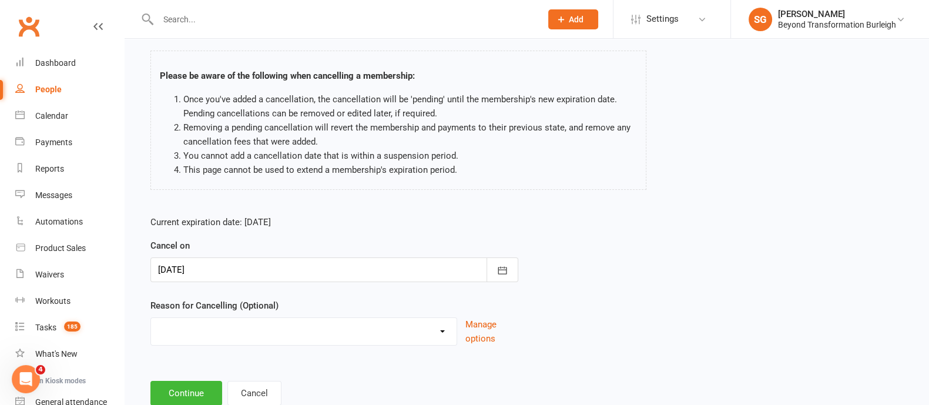
scroll to position [102, 0]
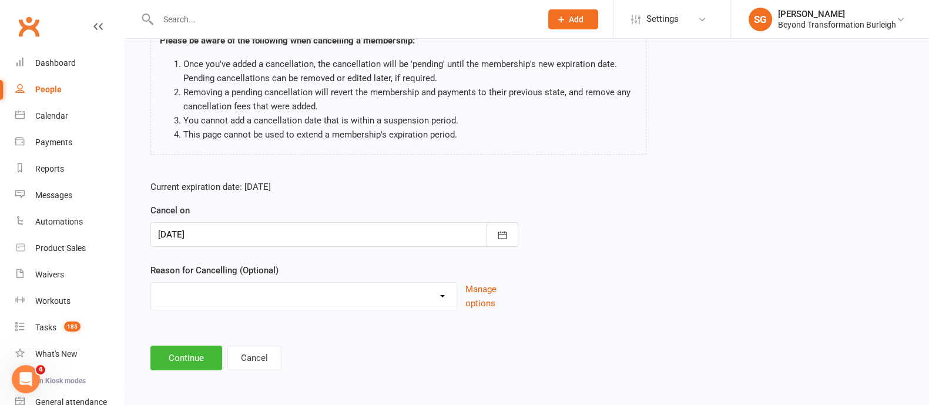
click at [256, 297] on select "Admin Finances Godfather Holiday Injury Moving to Burleigh No use Upgrading to …" at bounding box center [304, 295] width 306 height 24
select select "8"
click at [151, 283] on select "Admin Finances Godfather Holiday Injury Moving to Burleigh No use Upgrading to …" at bounding box center [304, 295] width 306 height 24
click at [179, 354] on input at bounding box center [334, 358] width 368 height 25
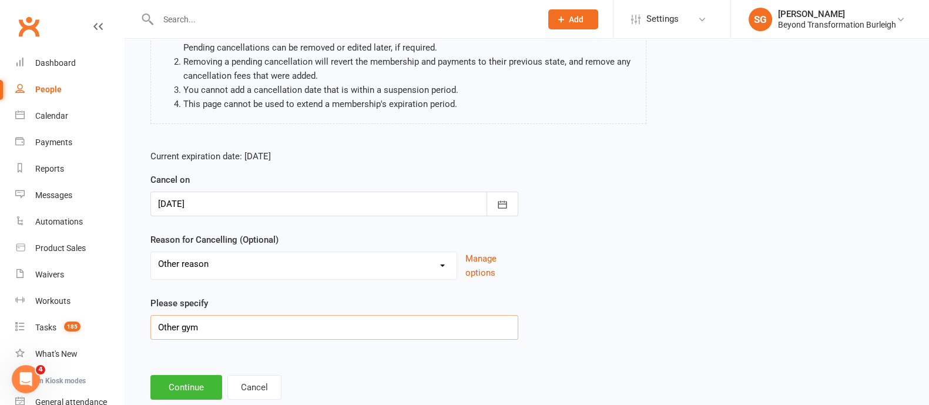
scroll to position [162, 0]
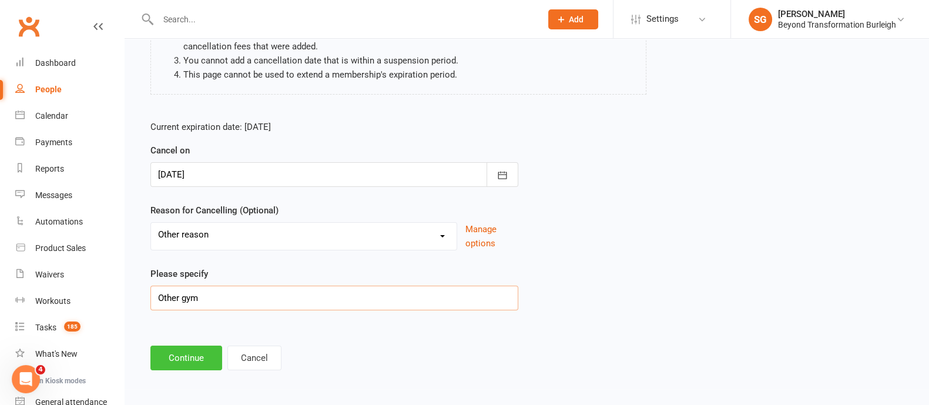
type input "Other gym"
click at [184, 355] on button "Continue" at bounding box center [186, 358] width 72 height 25
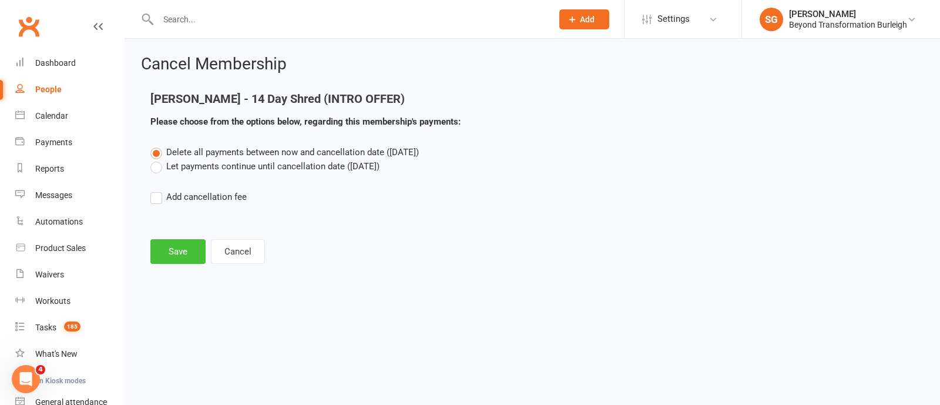
click at [188, 259] on button "Save" at bounding box center [177, 251] width 55 height 25
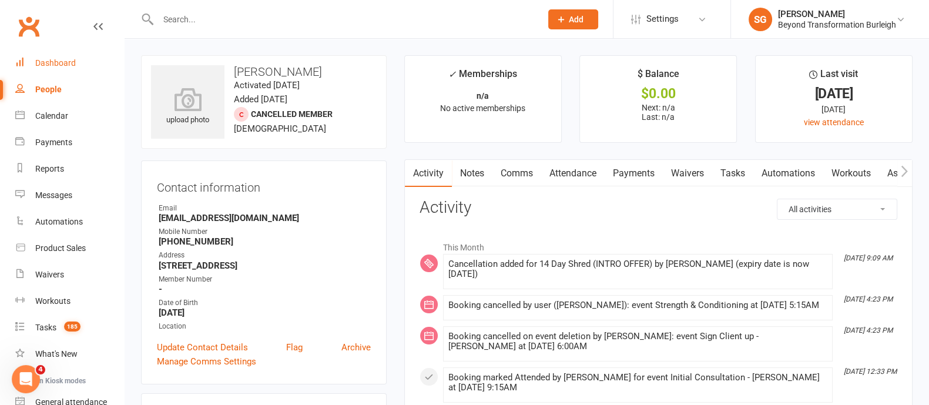
click at [56, 60] on div "Dashboard" at bounding box center [55, 62] width 41 height 9
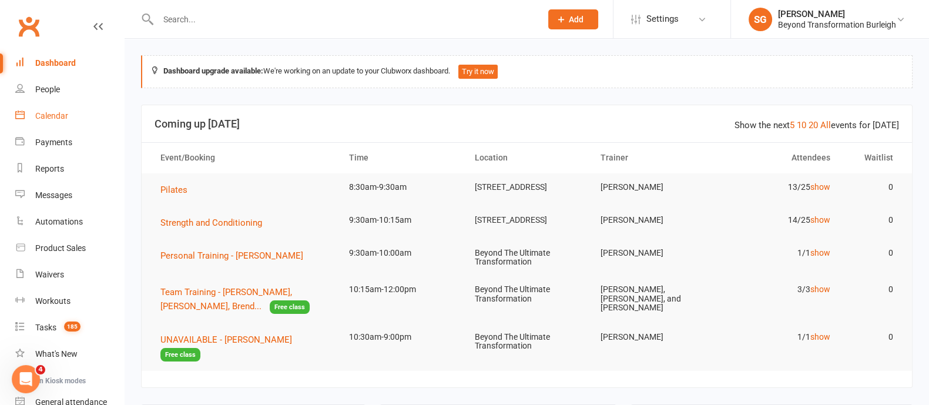
click at [53, 110] on link "Calendar" at bounding box center [69, 116] width 109 height 26
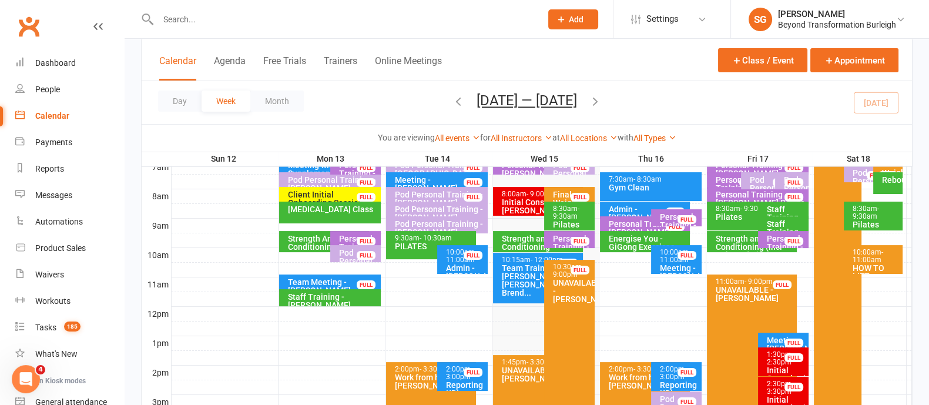
scroll to position [293, 0]
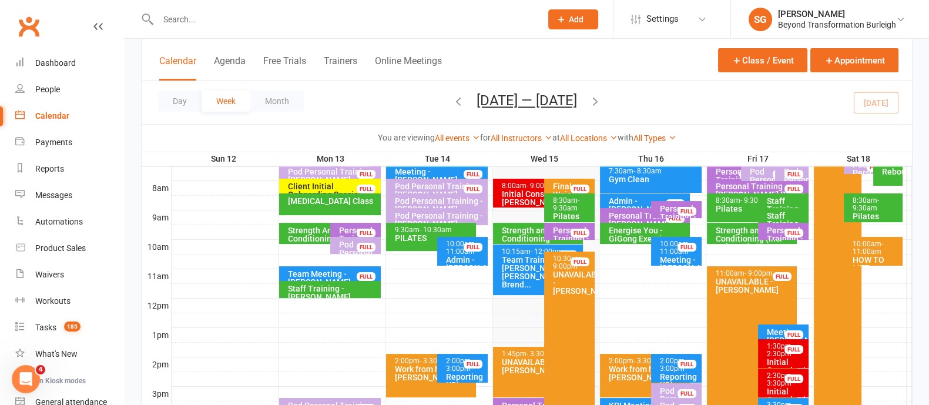
click at [870, 251] on span "- 11:00am" at bounding box center [868, 248] width 31 height 16
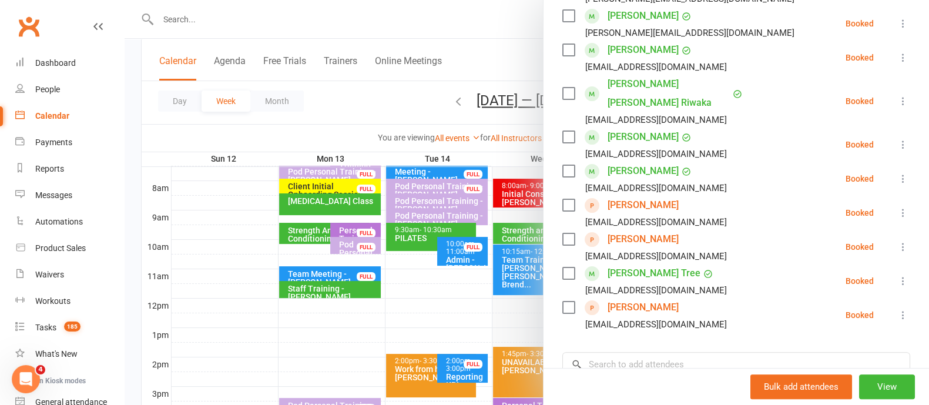
scroll to position [0, 0]
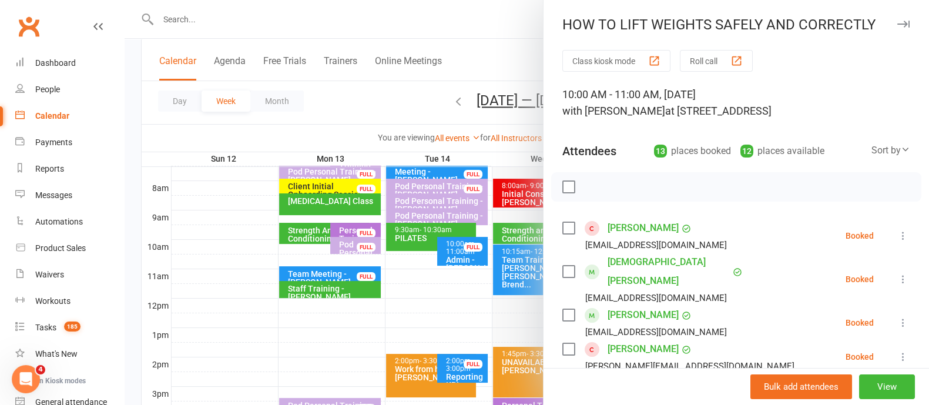
drag, startPoint x: 883, startPoint y: 21, endPoint x: 843, endPoint y: 69, distance: 62.2
click at [897, 21] on icon "button" at bounding box center [903, 24] width 12 height 7
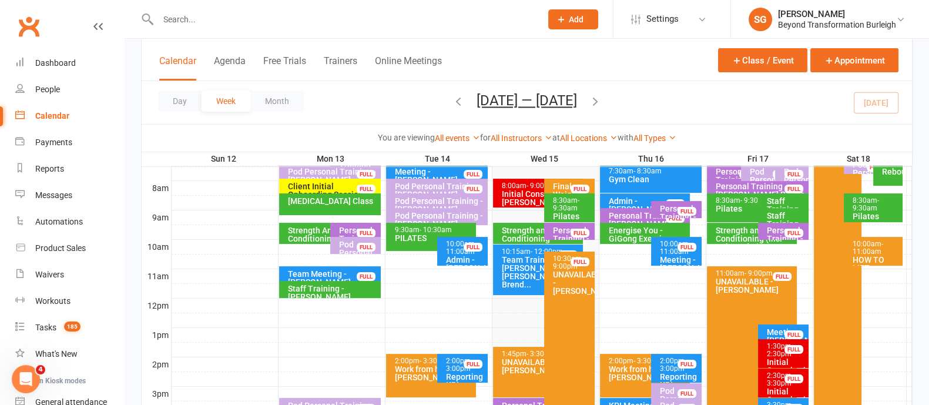
click at [565, 185] on div "Final Weigh In and Measurements Results Guarantee ..." at bounding box center [572, 211] width 40 height 58
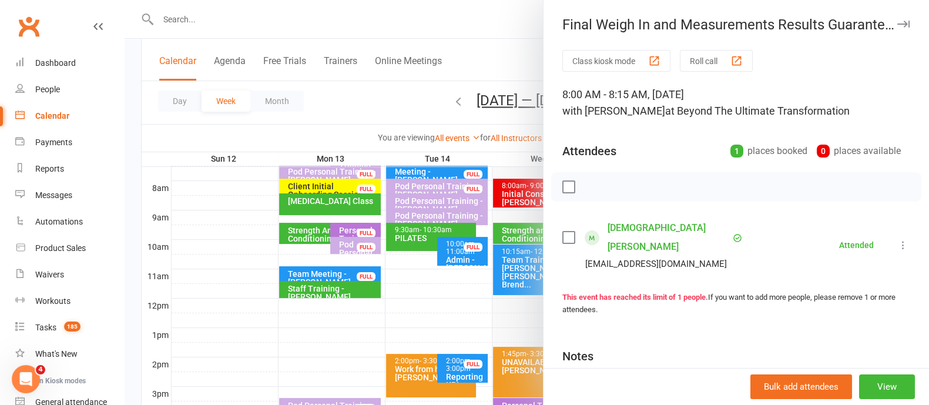
click at [897, 22] on icon "button" at bounding box center [903, 24] width 12 height 7
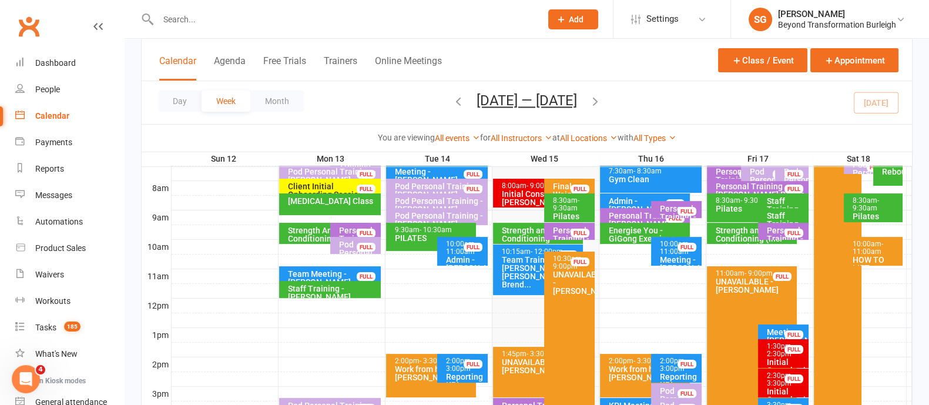
click at [771, 234] on div "Personal Training - [PERSON_NAME]" at bounding box center [786, 238] width 40 height 25
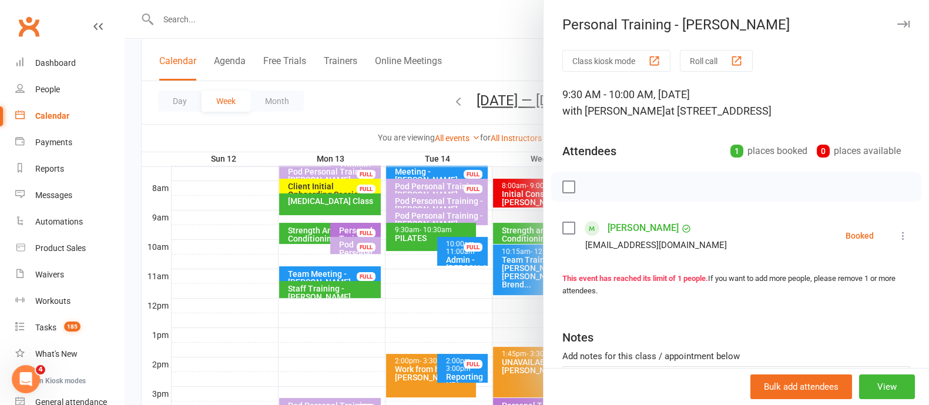
click at [897, 21] on icon "button" at bounding box center [903, 24] width 12 height 7
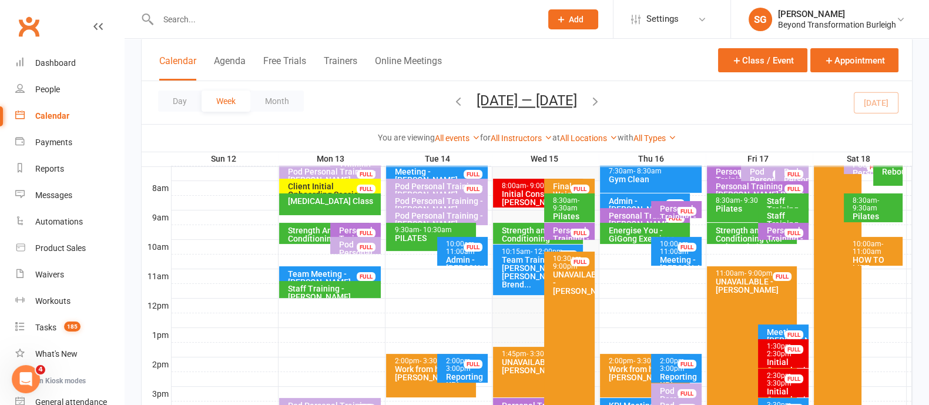
click at [889, 272] on div at bounding box center [542, 276] width 741 height 14
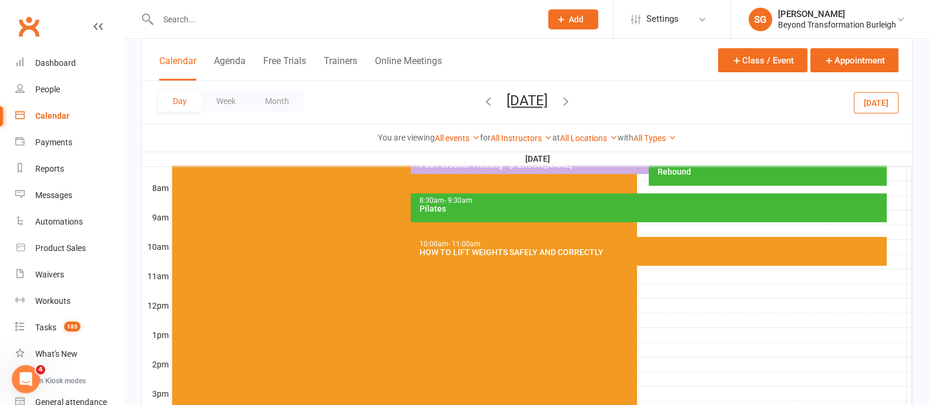
click at [667, 272] on div at bounding box center [542, 276] width 741 height 14
click at [691, 251] on button "Add Appointment" at bounding box center [673, 246] width 68 height 14
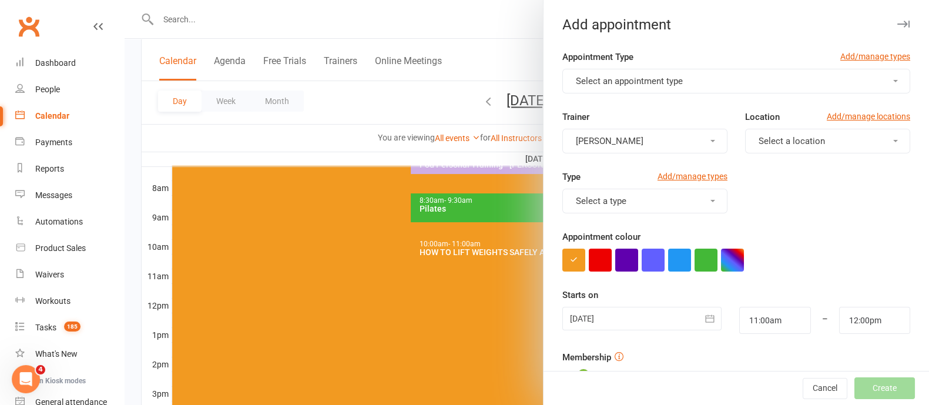
click at [608, 83] on span "Select an appointment type" at bounding box center [629, 81] width 107 height 11
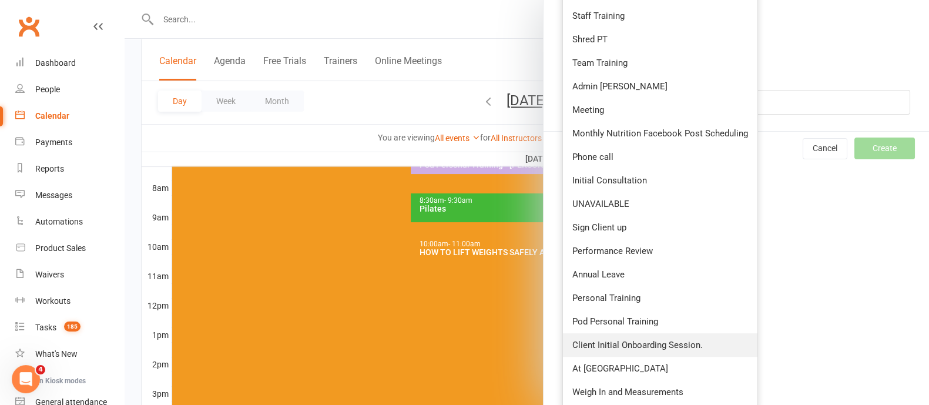
scroll to position [447, 0]
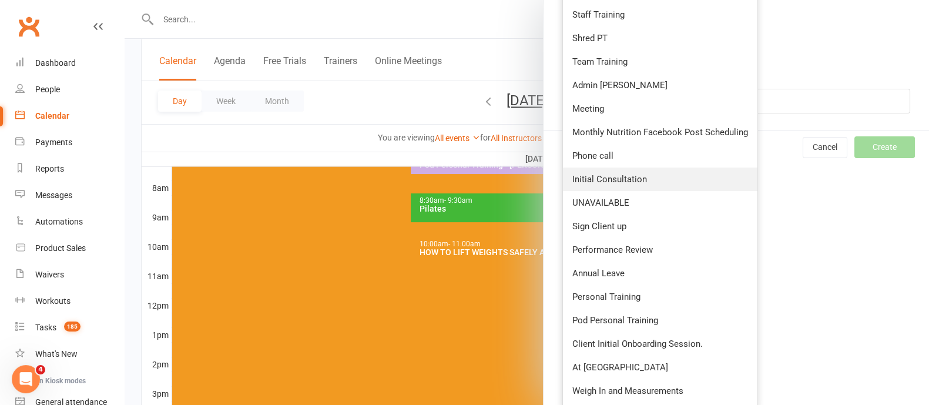
click at [634, 182] on span "Initial Consultation" at bounding box center [609, 179] width 75 height 11
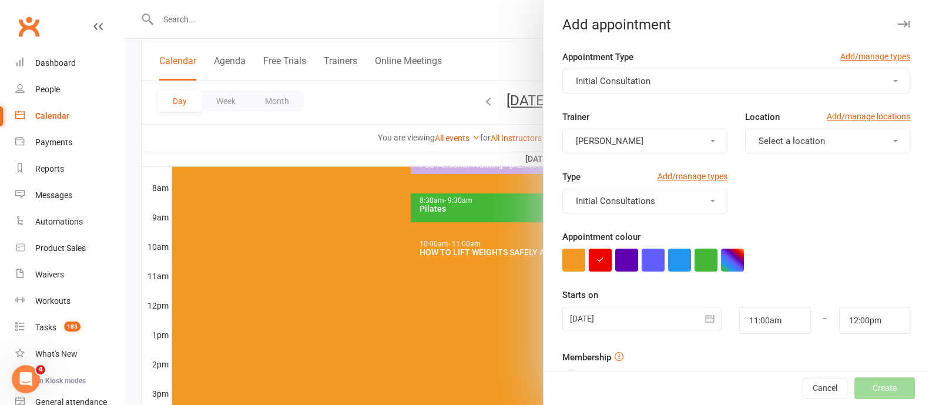
click at [801, 141] on span "Select a location" at bounding box center [792, 141] width 66 height 11
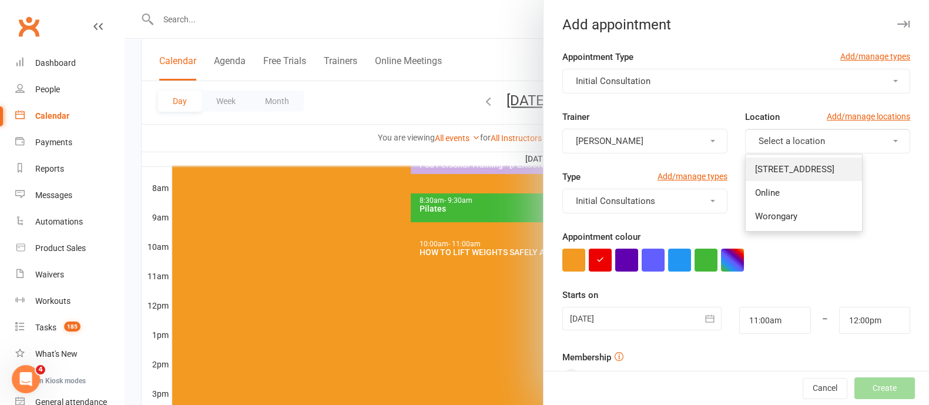
click at [788, 164] on span "[STREET_ADDRESS]" at bounding box center [794, 169] width 79 height 11
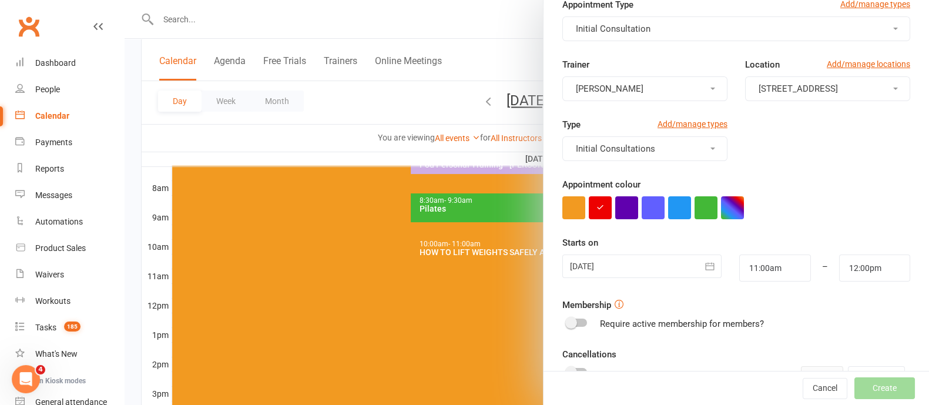
scroll to position [205, 0]
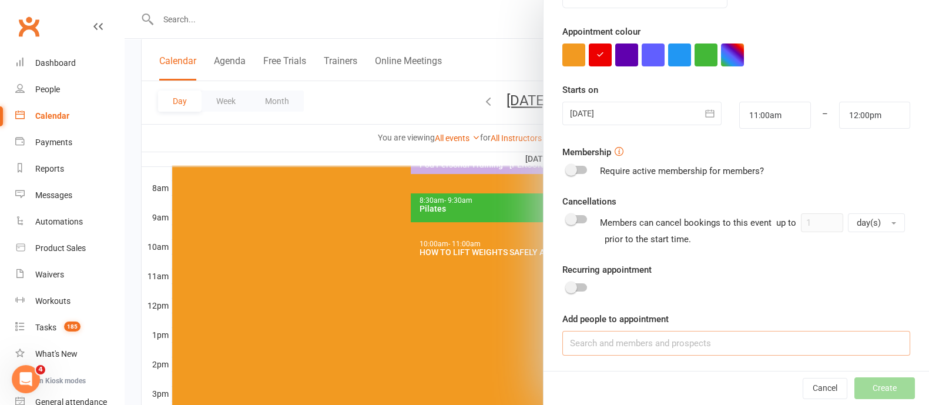
click at [634, 344] on input at bounding box center [736, 343] width 348 height 25
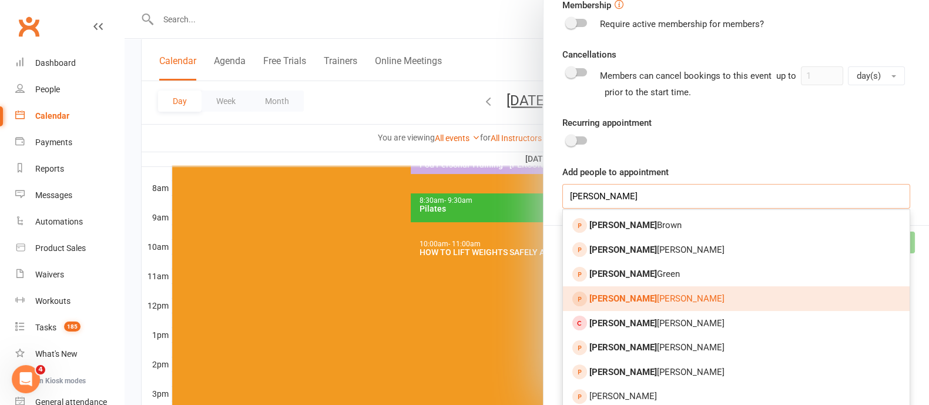
scroll to position [499, 0]
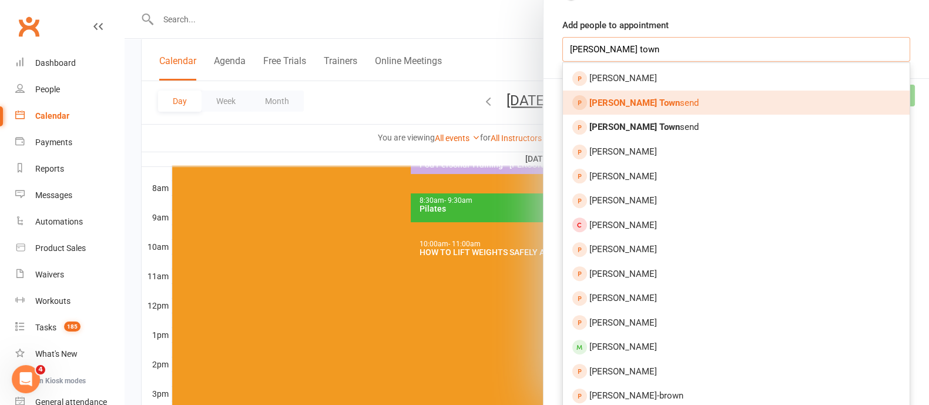
type input "[PERSON_NAME] town"
click at [622, 98] on strong "[PERSON_NAME] Town" at bounding box center [635, 103] width 91 height 11
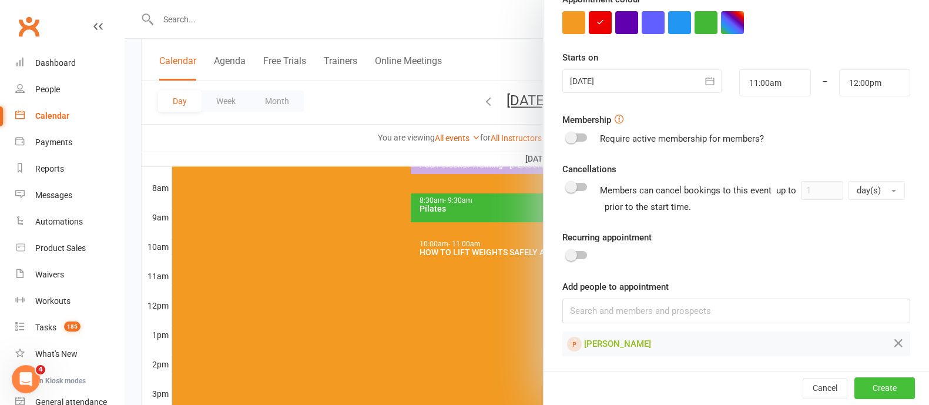
click at [866, 386] on button "Create" at bounding box center [885, 388] width 61 height 21
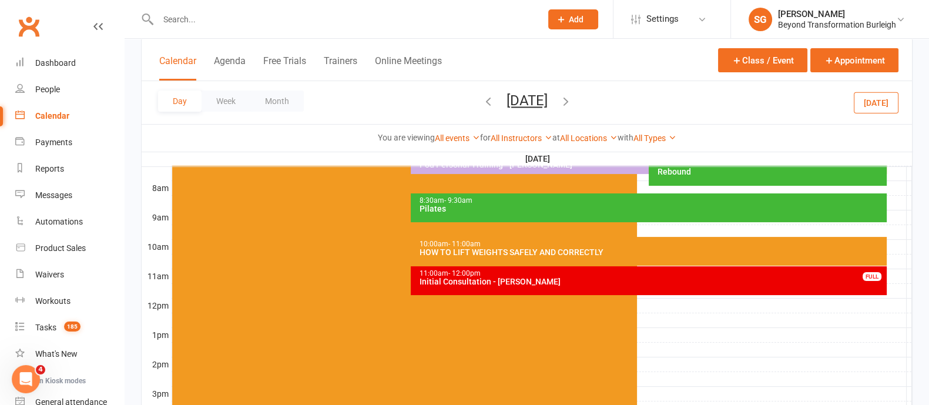
click at [504, 277] on div "Initial Consultation - [PERSON_NAME]" at bounding box center [651, 281] width 465 height 8
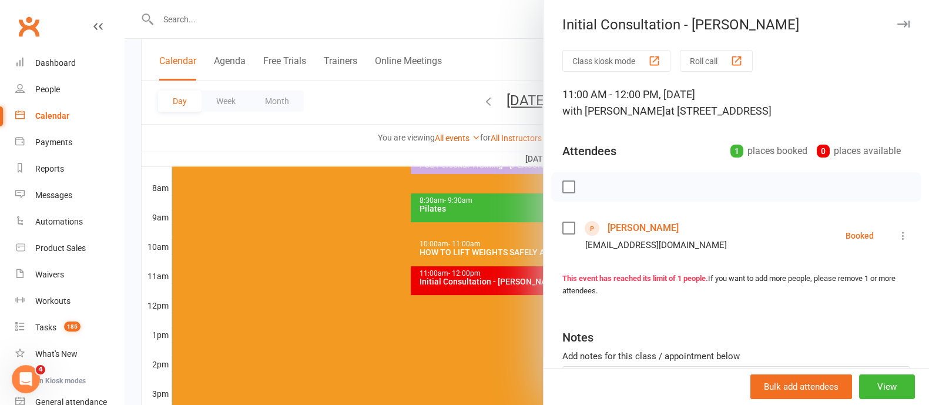
click at [646, 227] on link "[PERSON_NAME]" at bounding box center [643, 228] width 71 height 19
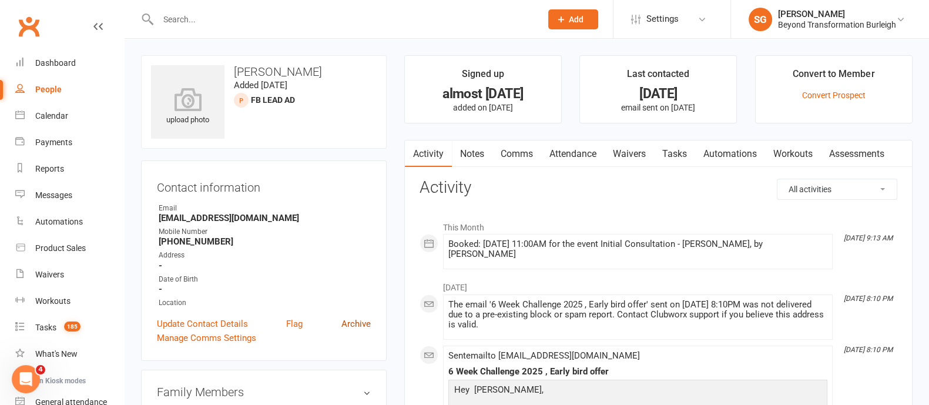
click at [353, 324] on link "Archive" at bounding box center [355, 324] width 29 height 14
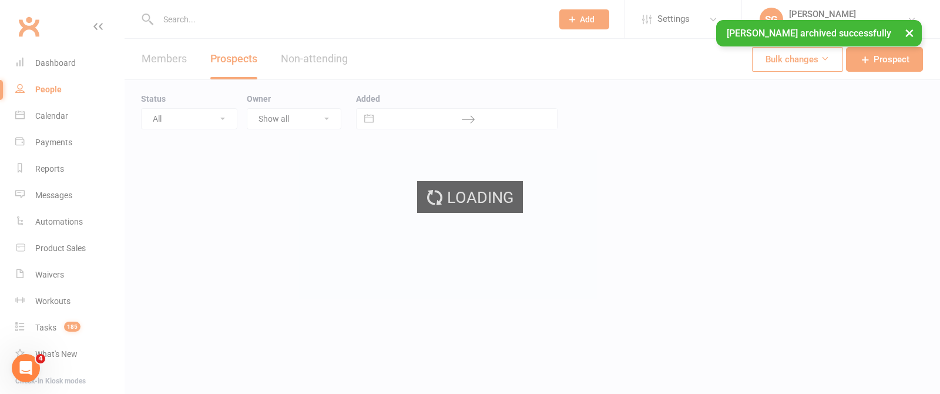
select select "100"
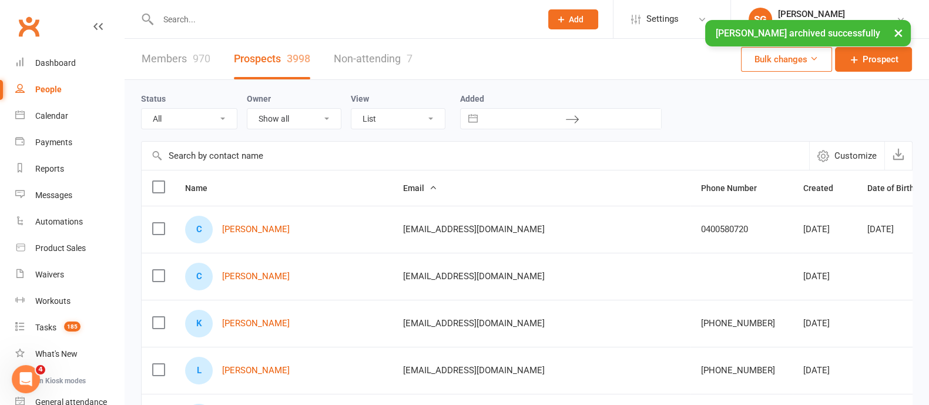
click at [197, 20] on div "× [PERSON_NAME] archived successfully" at bounding box center [457, 20] width 914 height 0
click at [185, 19] on input "text" at bounding box center [344, 19] width 379 height 16
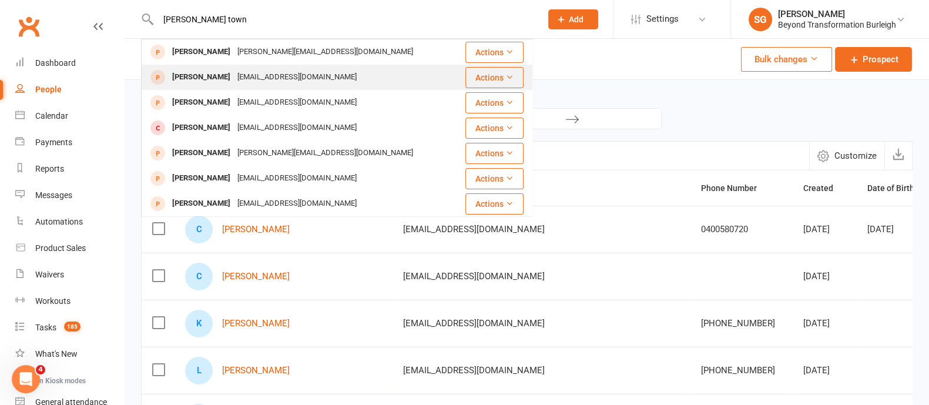
type input "[PERSON_NAME] town"
click at [197, 78] on div "[PERSON_NAME]" at bounding box center [201, 77] width 65 height 17
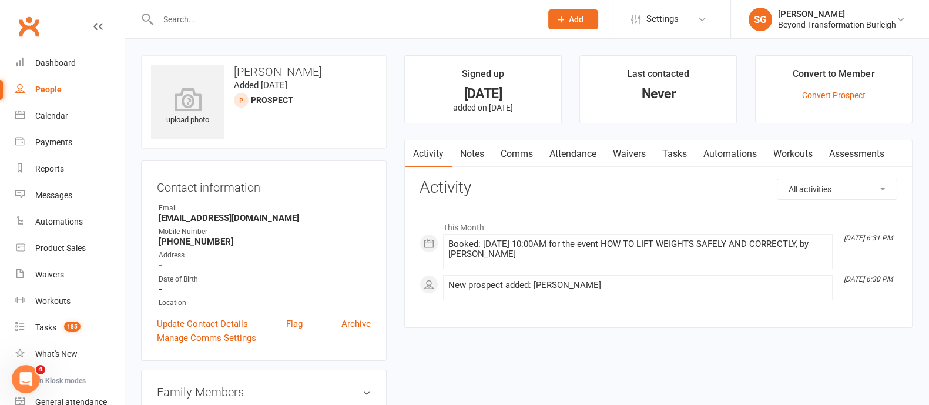
click at [566, 152] on link "Attendance" at bounding box center [572, 153] width 63 height 27
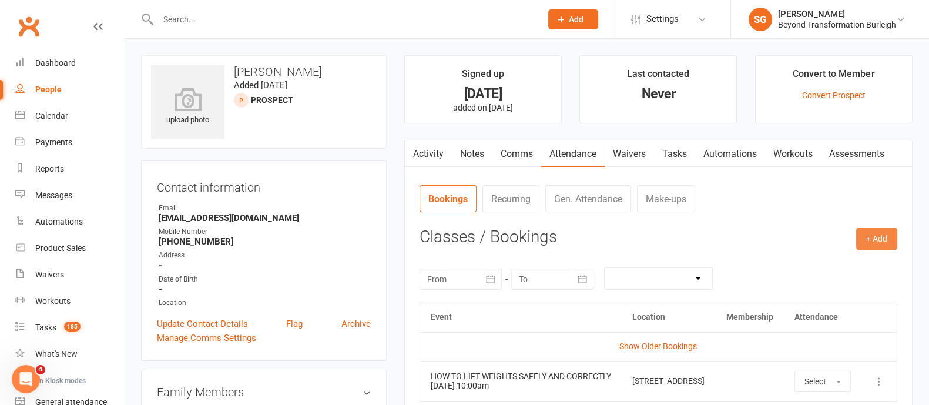
click at [883, 245] on button "+ Add" at bounding box center [876, 238] width 41 height 21
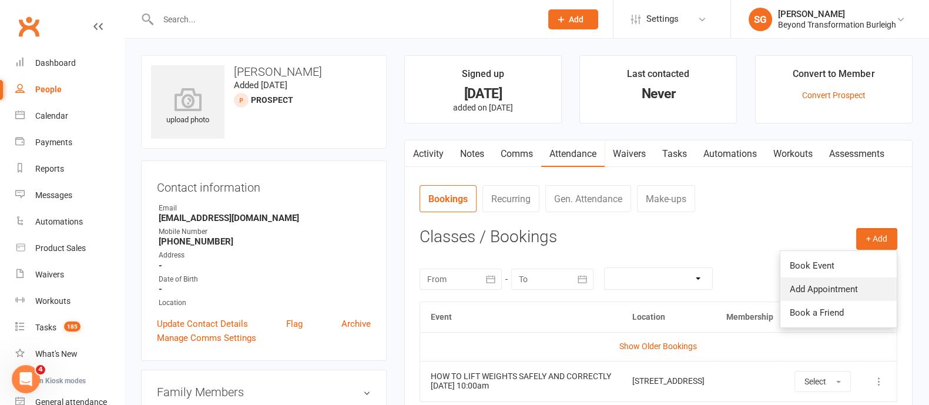
click at [873, 286] on link "Add Appointment" at bounding box center [839, 289] width 116 height 24
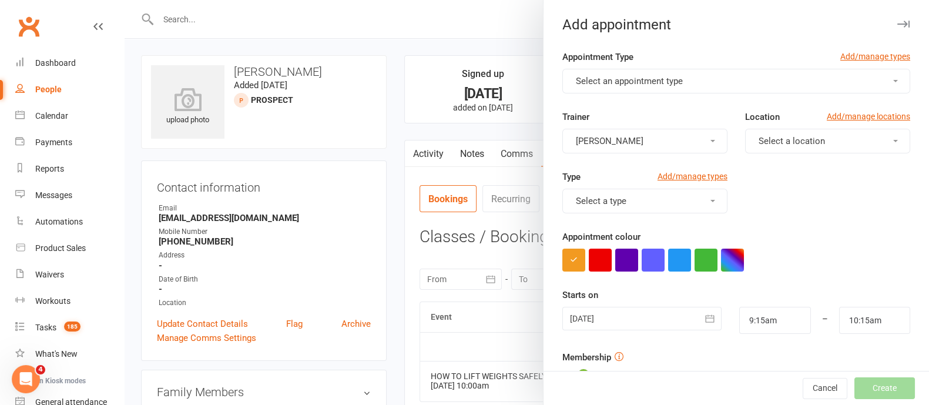
click at [629, 88] on button "Select an appointment type" at bounding box center [736, 81] width 348 height 25
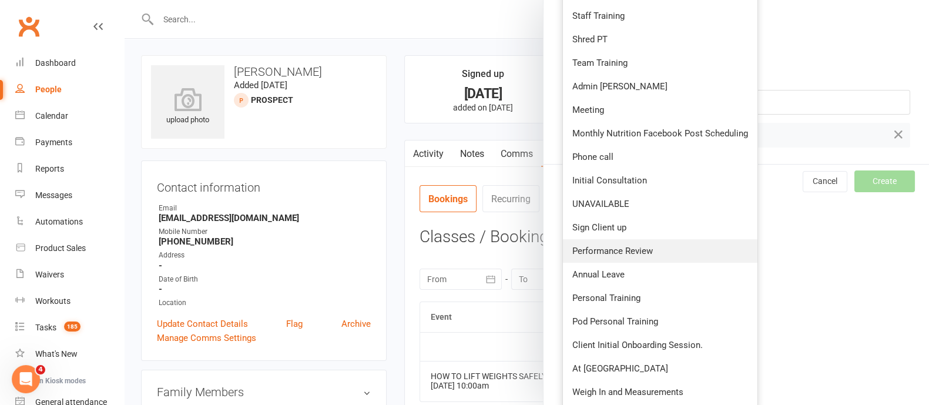
scroll to position [447, 0]
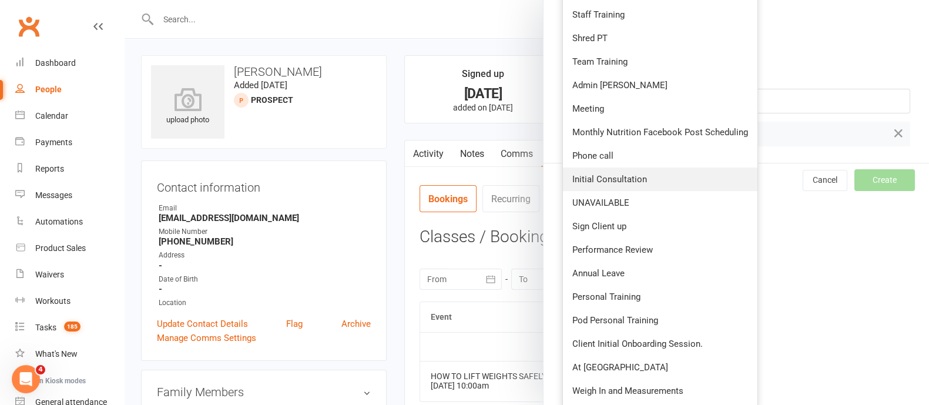
click at [646, 183] on link "Initial Consultation" at bounding box center [660, 180] width 195 height 24
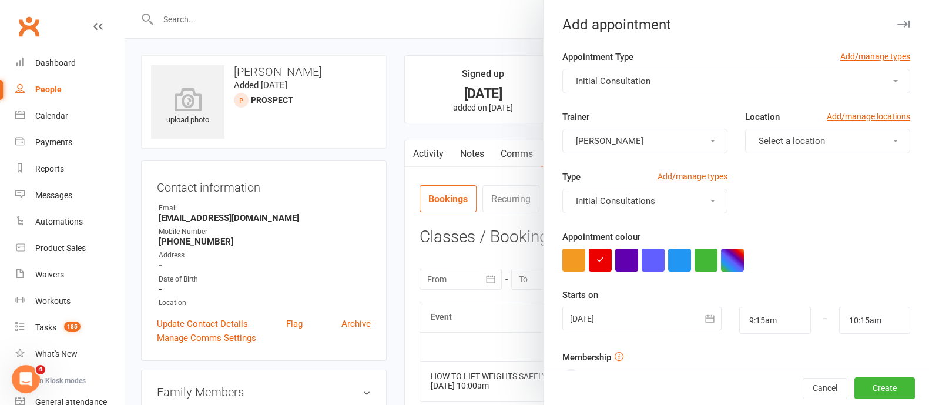
click at [677, 149] on button "[PERSON_NAME]" at bounding box center [644, 141] width 165 height 25
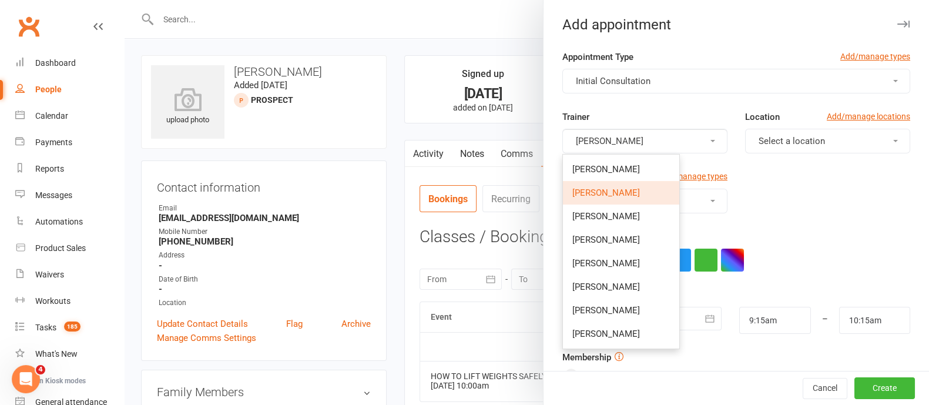
click at [590, 190] on span "[PERSON_NAME]" at bounding box center [606, 192] width 68 height 11
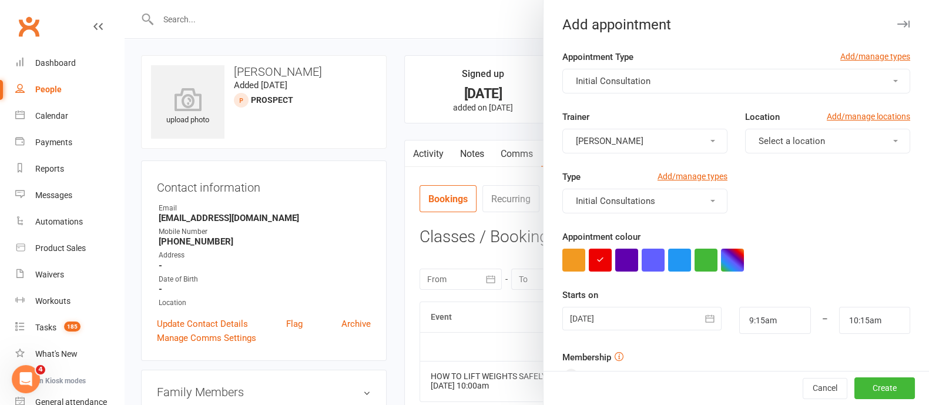
click at [809, 126] on div "Location Add/manage locations" at bounding box center [827, 119] width 165 height 19
click at [809, 138] on button "Select a location" at bounding box center [827, 141] width 165 height 25
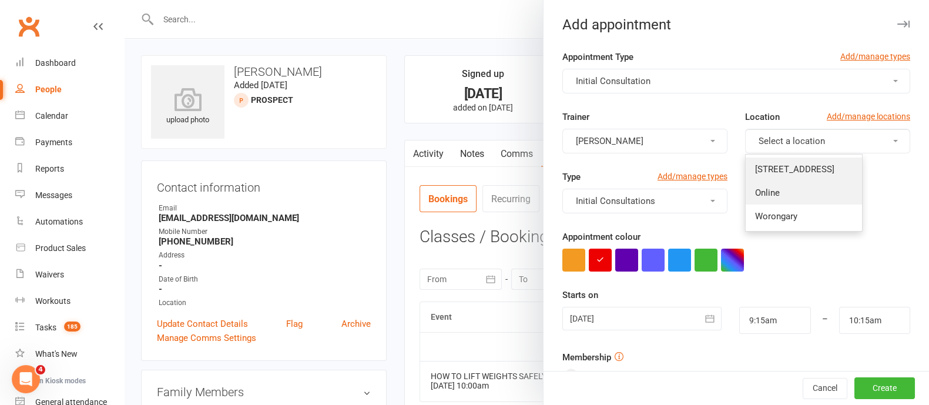
click at [801, 181] on link "Online" at bounding box center [804, 193] width 116 height 24
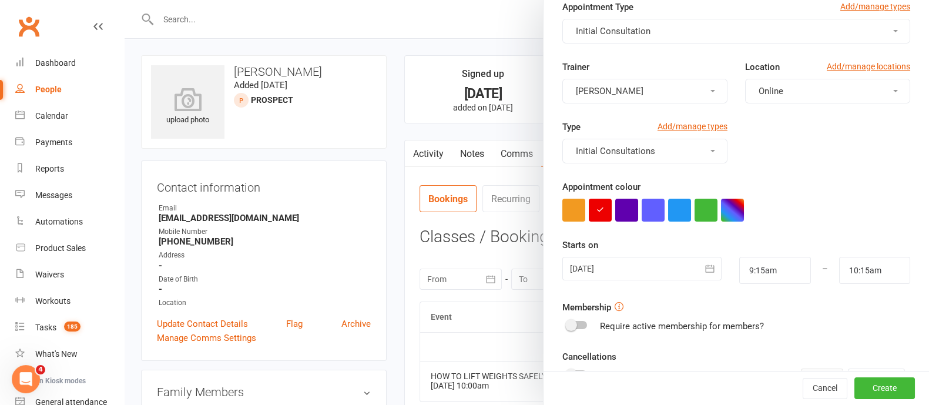
scroll to position [73, 0]
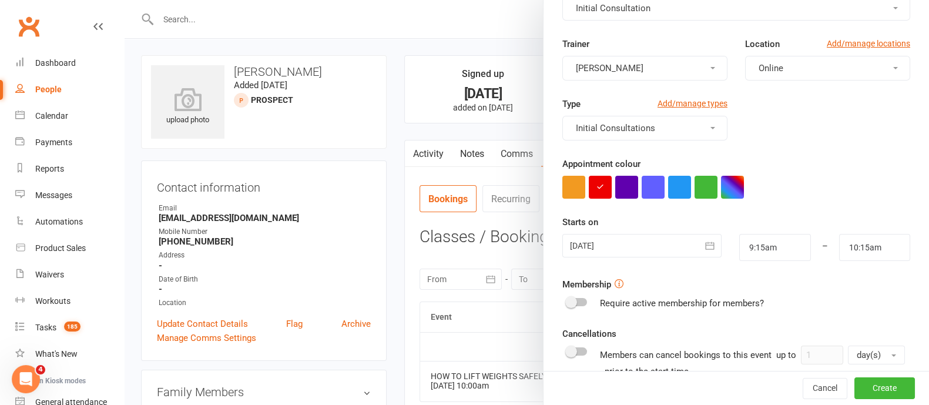
click at [704, 246] on icon "button" at bounding box center [710, 246] width 12 height 12
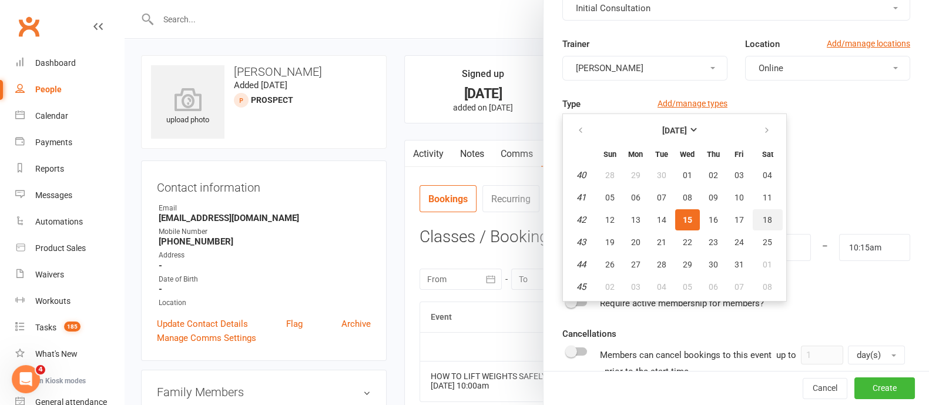
click at [763, 219] on span "18" at bounding box center [767, 219] width 9 height 9
type input "[DATE]"
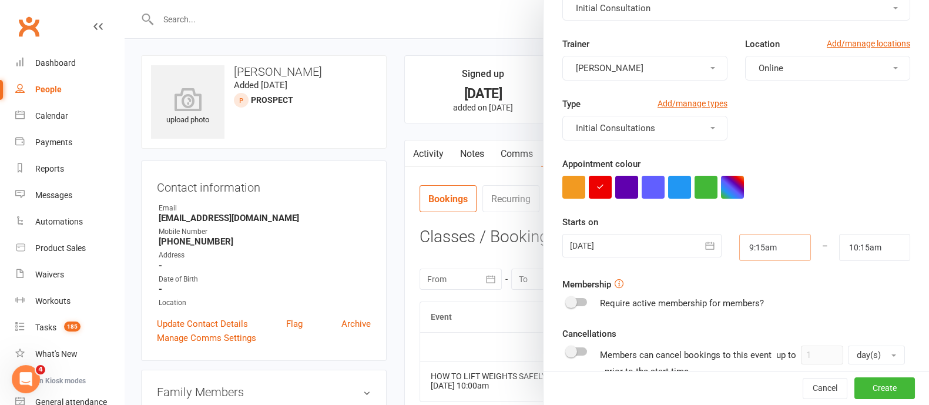
click at [763, 242] on input "9:15am" at bounding box center [774, 247] width 71 height 27
type input "11:00am"
click at [749, 266] on li "11:00am" at bounding box center [768, 265] width 56 height 18
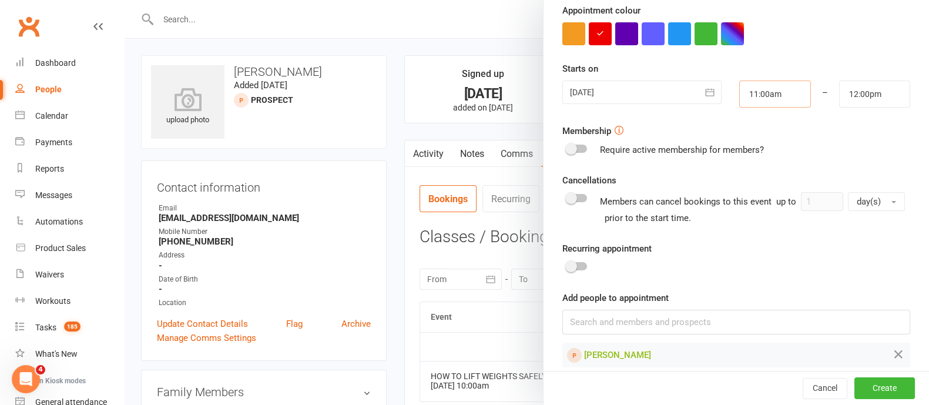
scroll to position [237, 0]
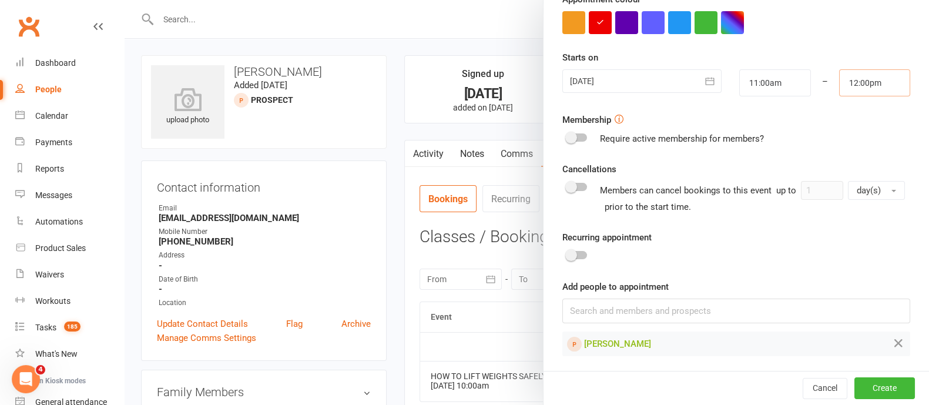
click at [844, 72] on input "12:00pm" at bounding box center [874, 82] width 71 height 27
type input "11:30am"
click at [840, 159] on li "11:30am" at bounding box center [868, 162] width 56 height 18
click at [864, 390] on button "Create" at bounding box center [885, 388] width 61 height 21
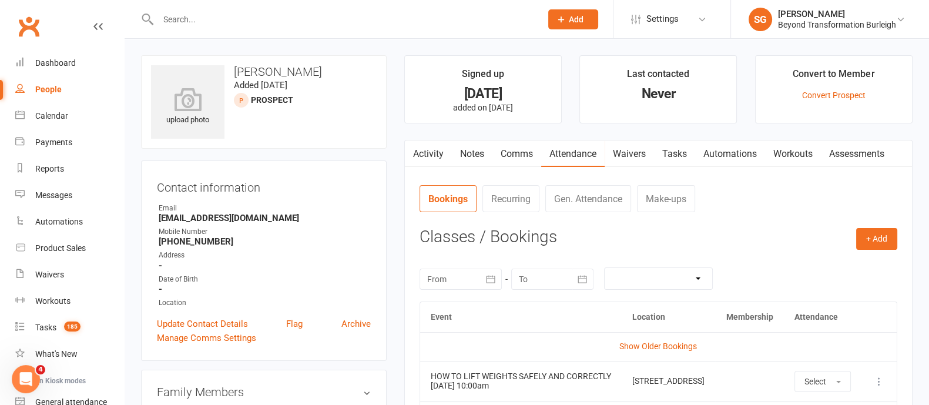
scroll to position [220, 0]
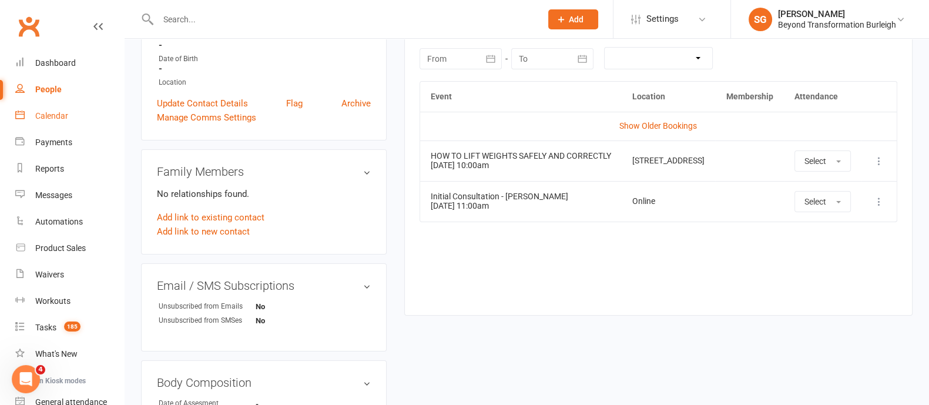
click at [65, 119] on div "Calendar" at bounding box center [51, 115] width 33 height 9
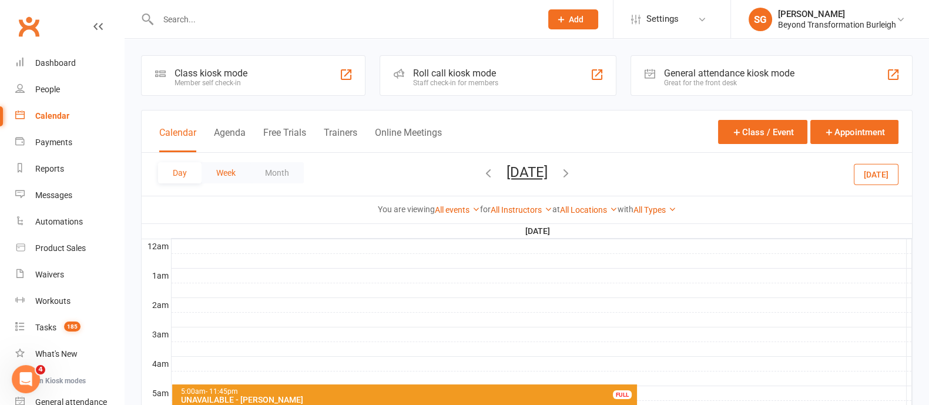
click at [236, 172] on button "Week" at bounding box center [226, 172] width 49 height 21
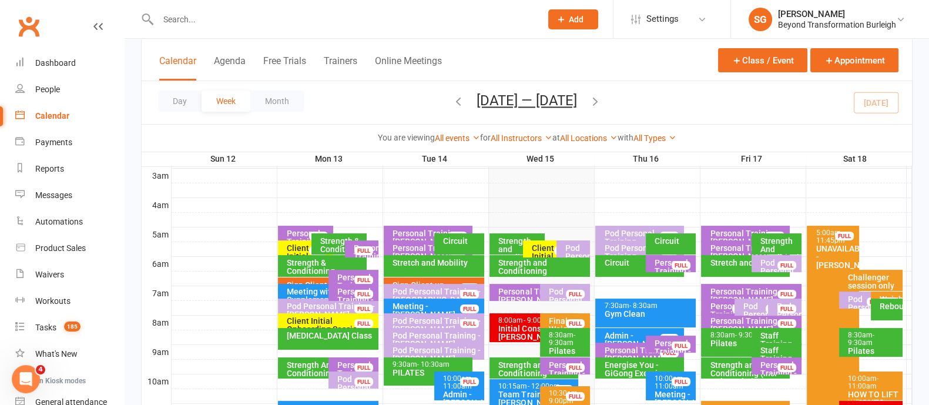
scroll to position [220, 0]
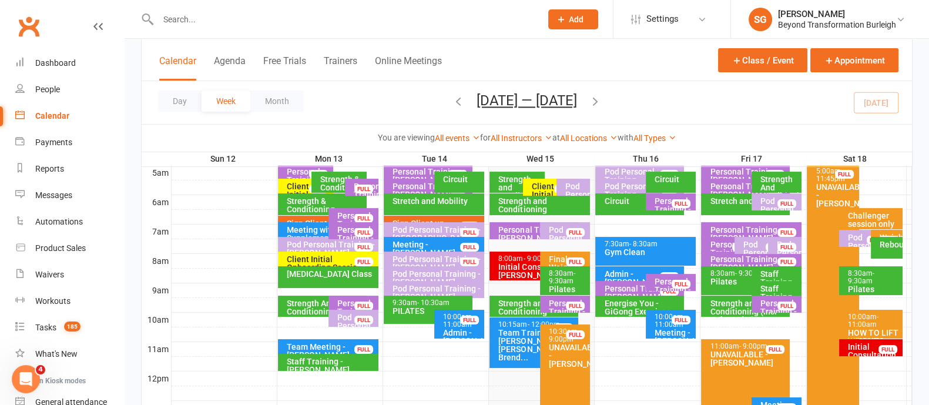
click at [866, 349] on div "Initial Consultation - [PERSON_NAME]" at bounding box center [874, 359] width 53 height 33
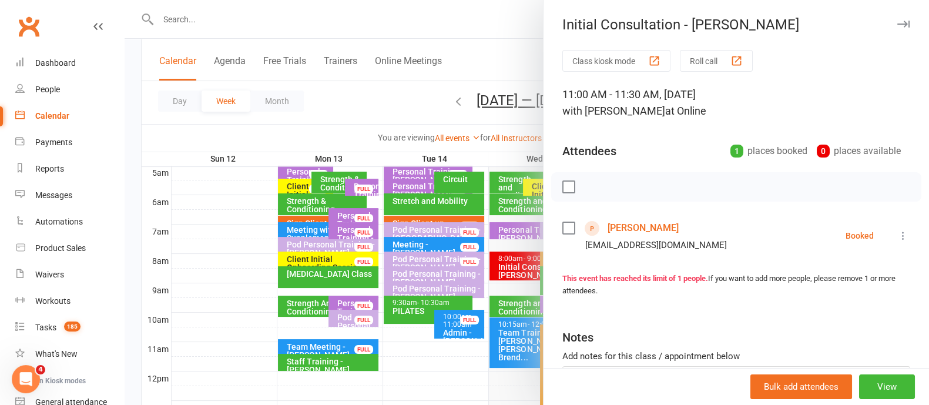
click at [897, 24] on icon "button" at bounding box center [903, 24] width 12 height 7
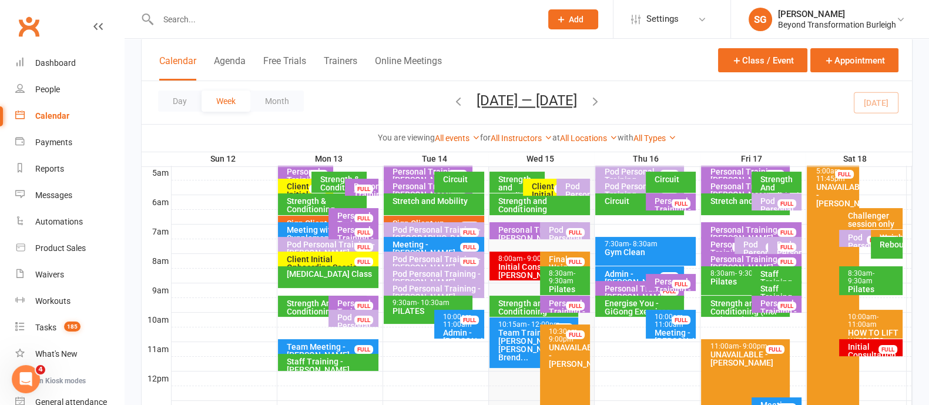
click at [866, 351] on div "Initial Consultation - [PERSON_NAME]" at bounding box center [874, 359] width 53 height 33
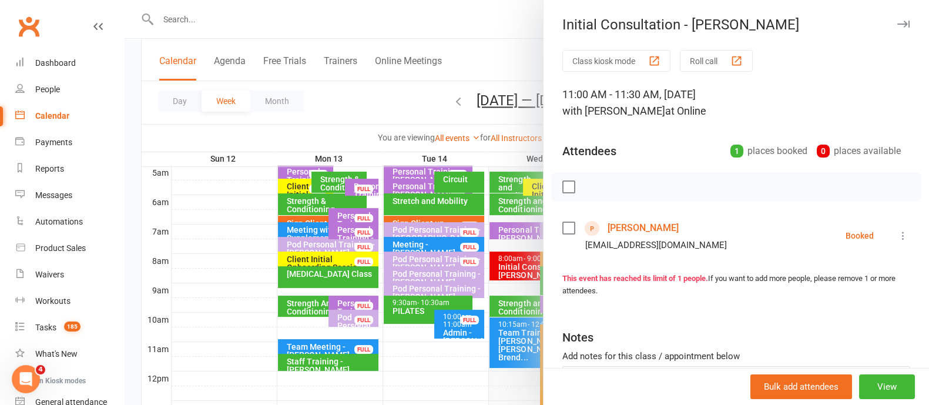
click at [876, 370] on div "Bulk add attendees View" at bounding box center [737, 386] width 386 height 37
click at [873, 386] on button "View" at bounding box center [887, 386] width 56 height 25
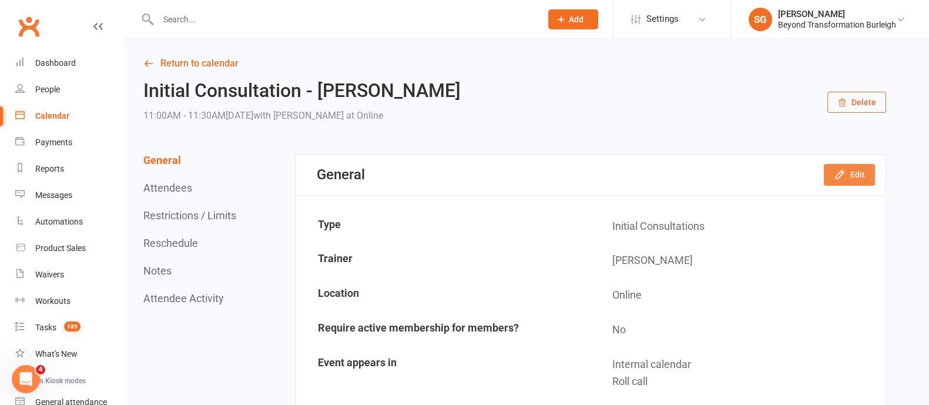
click at [850, 166] on button "Edit" at bounding box center [849, 174] width 51 height 21
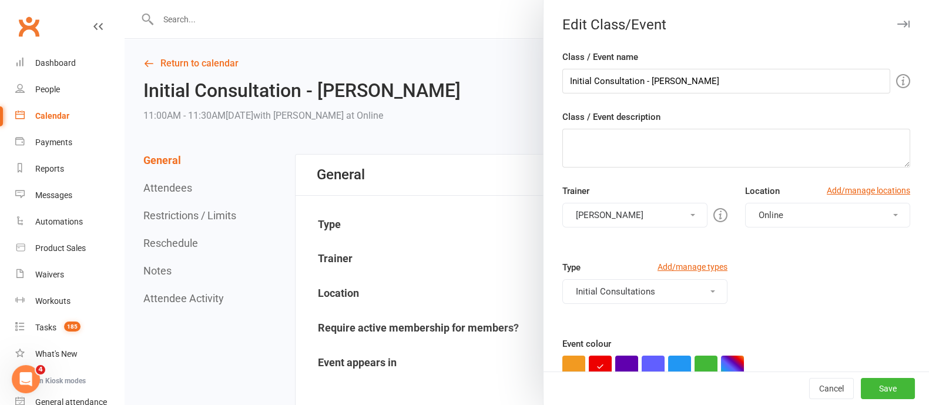
click at [770, 213] on button "Online" at bounding box center [827, 215] width 165 height 25
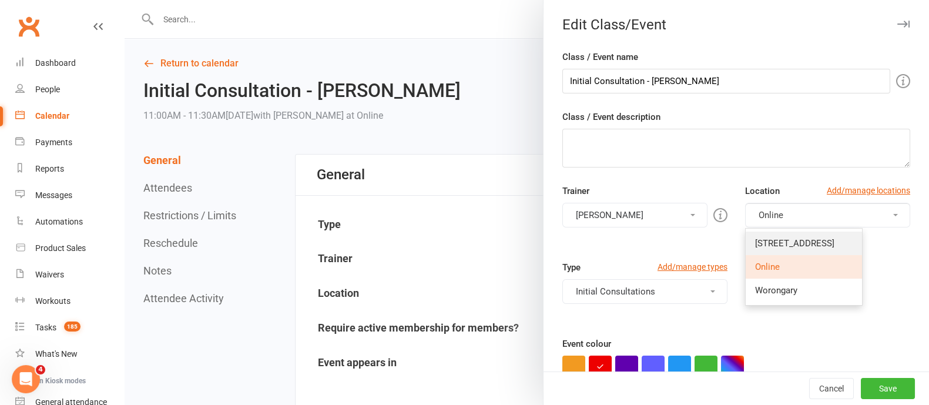
click at [768, 238] on span "[STREET_ADDRESS]" at bounding box center [794, 243] width 79 height 11
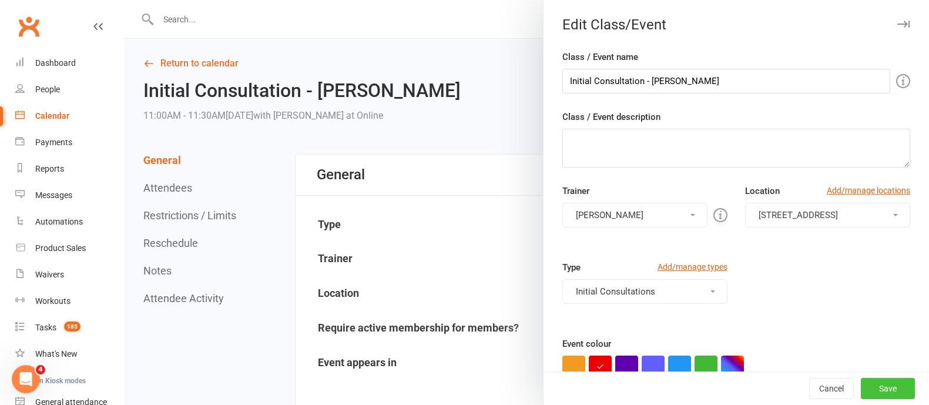
click at [863, 383] on button "Save" at bounding box center [888, 388] width 54 height 21
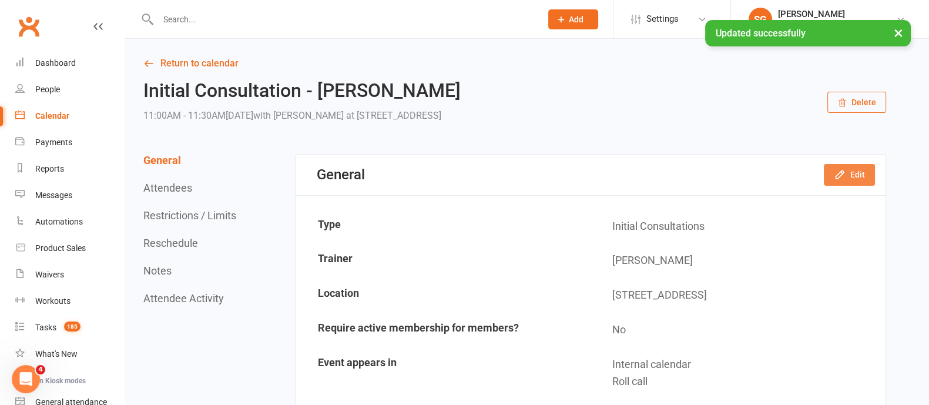
click at [841, 176] on icon "button" at bounding box center [840, 175] width 12 height 12
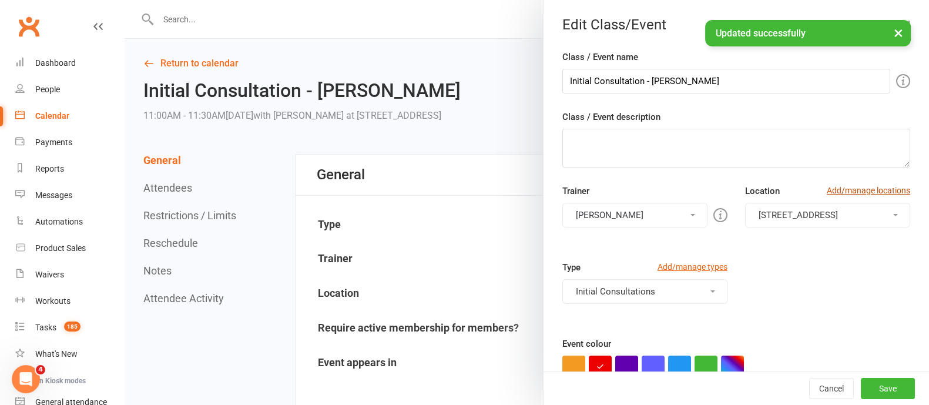
click at [856, 190] on link "Add/manage locations" at bounding box center [868, 190] width 83 height 13
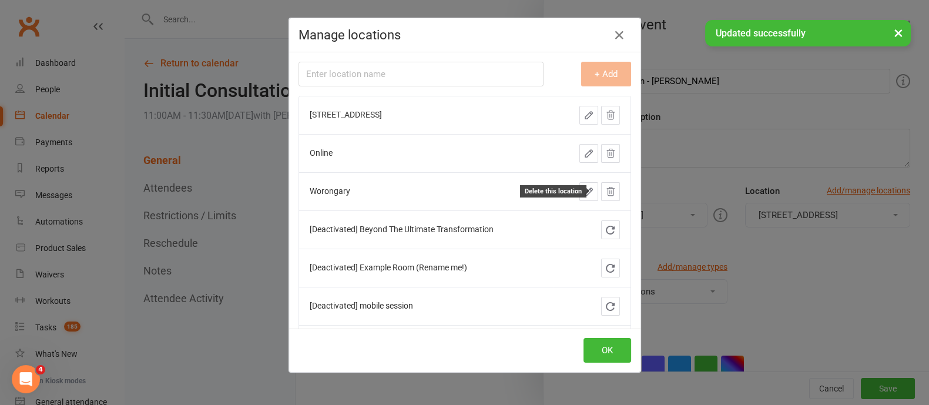
click at [605, 194] on icon at bounding box center [610, 191] width 11 height 11
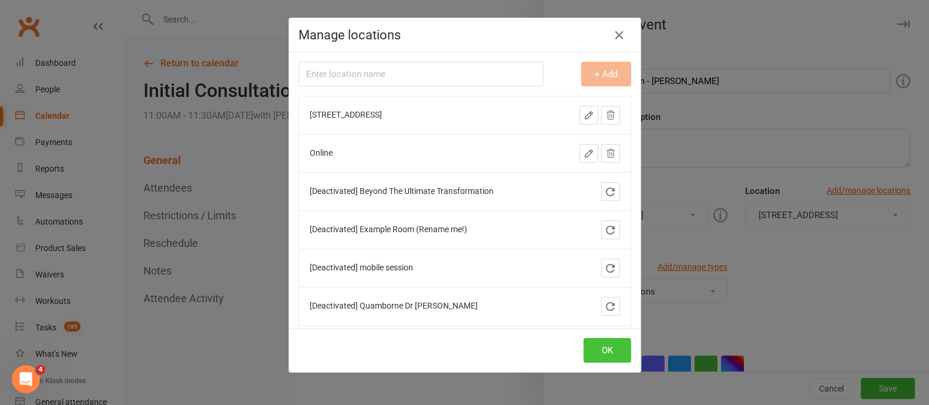
click at [597, 351] on button "OK" at bounding box center [608, 350] width 48 height 25
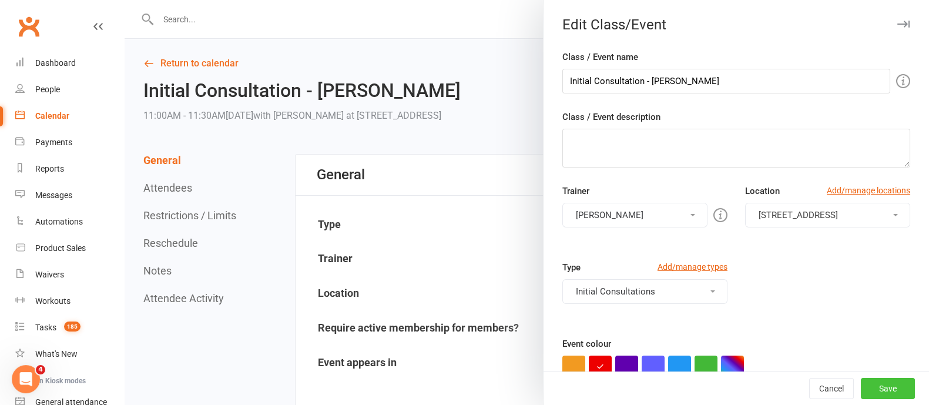
click at [861, 388] on button "Save" at bounding box center [888, 388] width 54 height 21
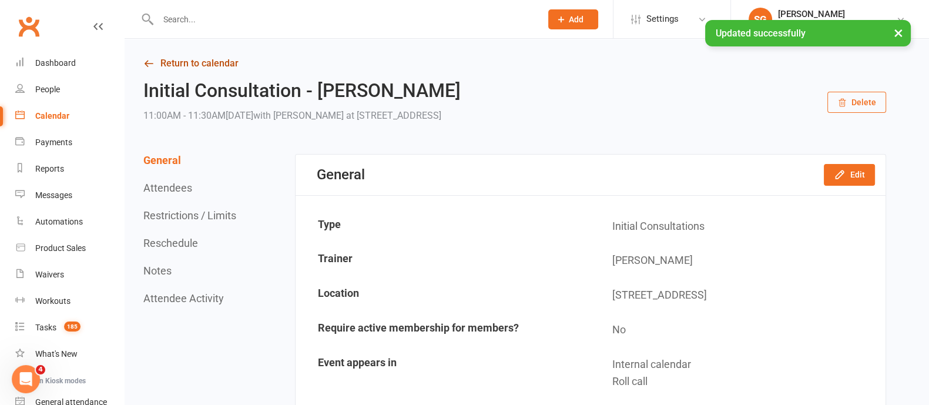
drag, startPoint x: 207, startPoint y: 49, endPoint x: 215, endPoint y: 58, distance: 11.2
click at [207, 20] on div "× Updated successfully" at bounding box center [457, 20] width 914 height 0
click at [216, 61] on link "Return to calendar" at bounding box center [514, 63] width 743 height 16
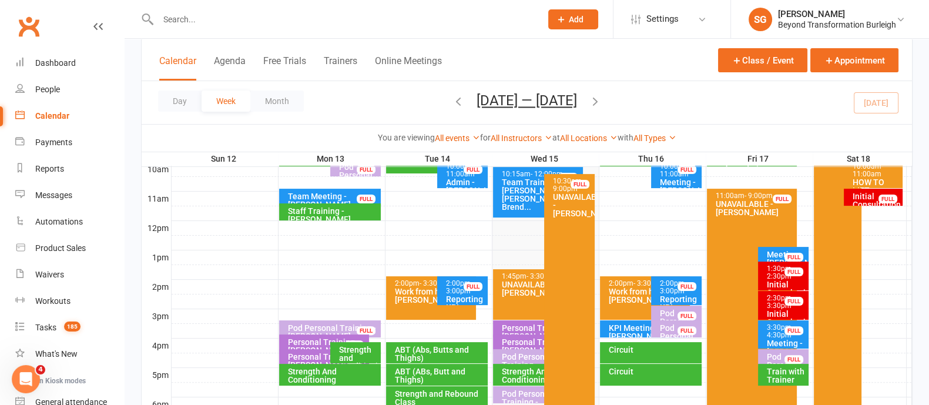
scroll to position [441, 0]
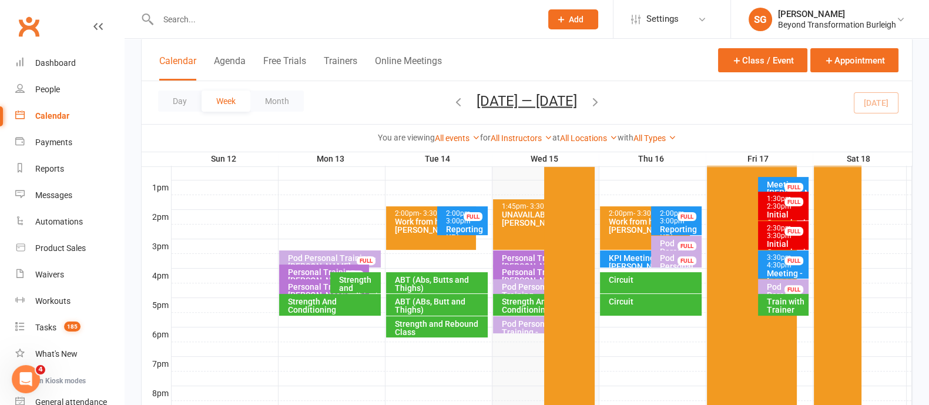
click at [771, 283] on div "Pod Personal Training - [PERSON_NAME]" at bounding box center [786, 299] width 40 height 33
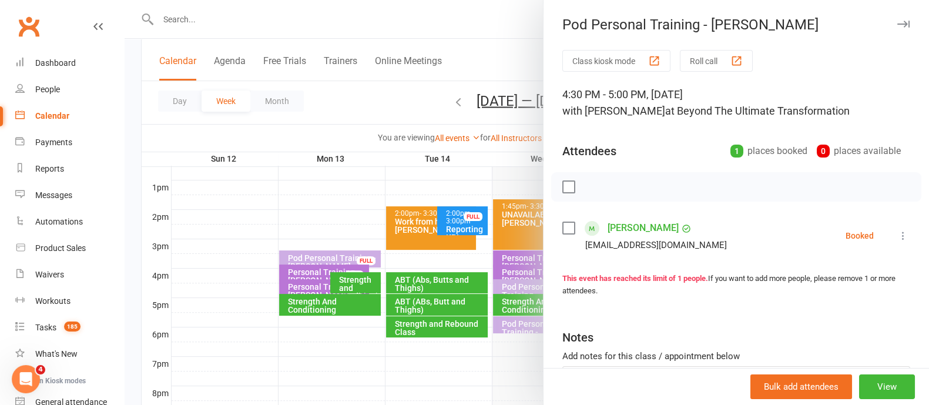
click at [897, 21] on icon "button" at bounding box center [903, 24] width 12 height 7
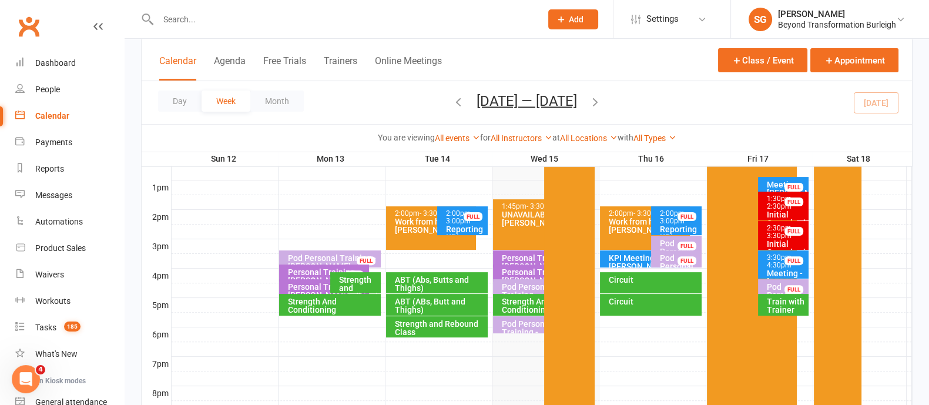
click at [793, 307] on div "Train with Trainer" at bounding box center [786, 305] width 40 height 16
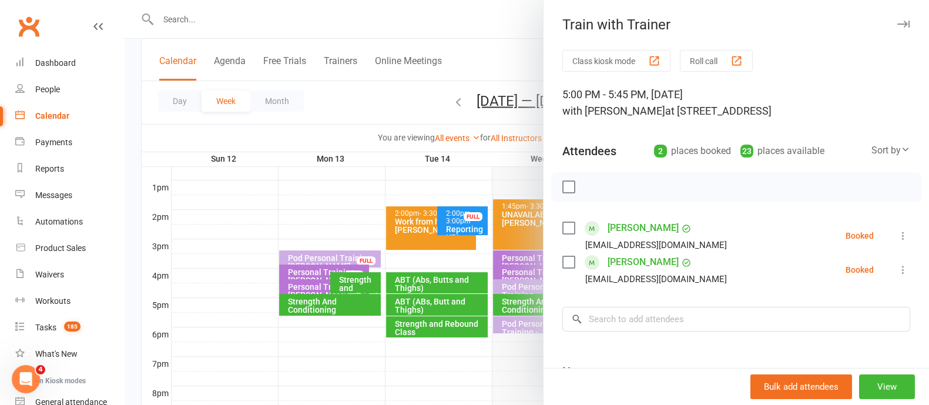
click at [896, 19] on button "button" at bounding box center [903, 24] width 14 height 14
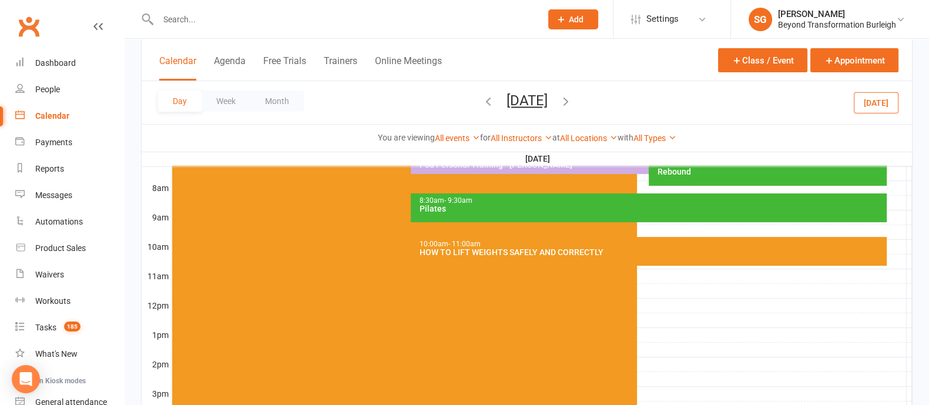
click at [562, 248] on div "HOW TO LIFT WEIGHTS SAFELY AND CORRECTLY" at bounding box center [651, 252] width 465 height 8
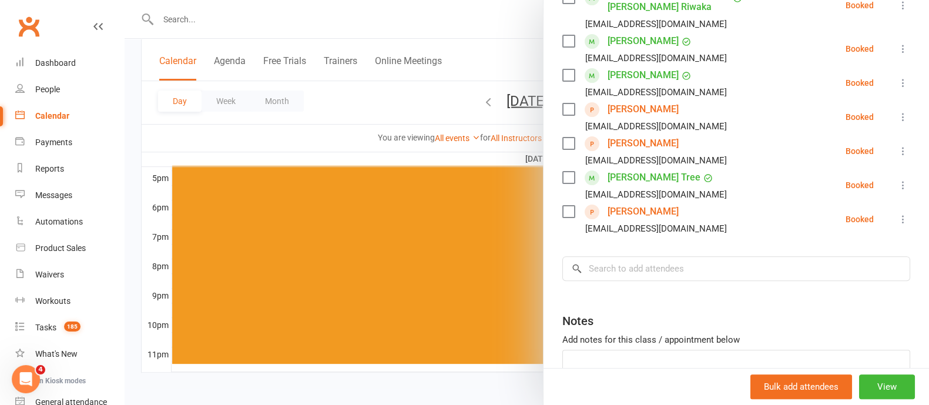
scroll to position [430, 0]
